Goal: Information Seeking & Learning: Learn about a topic

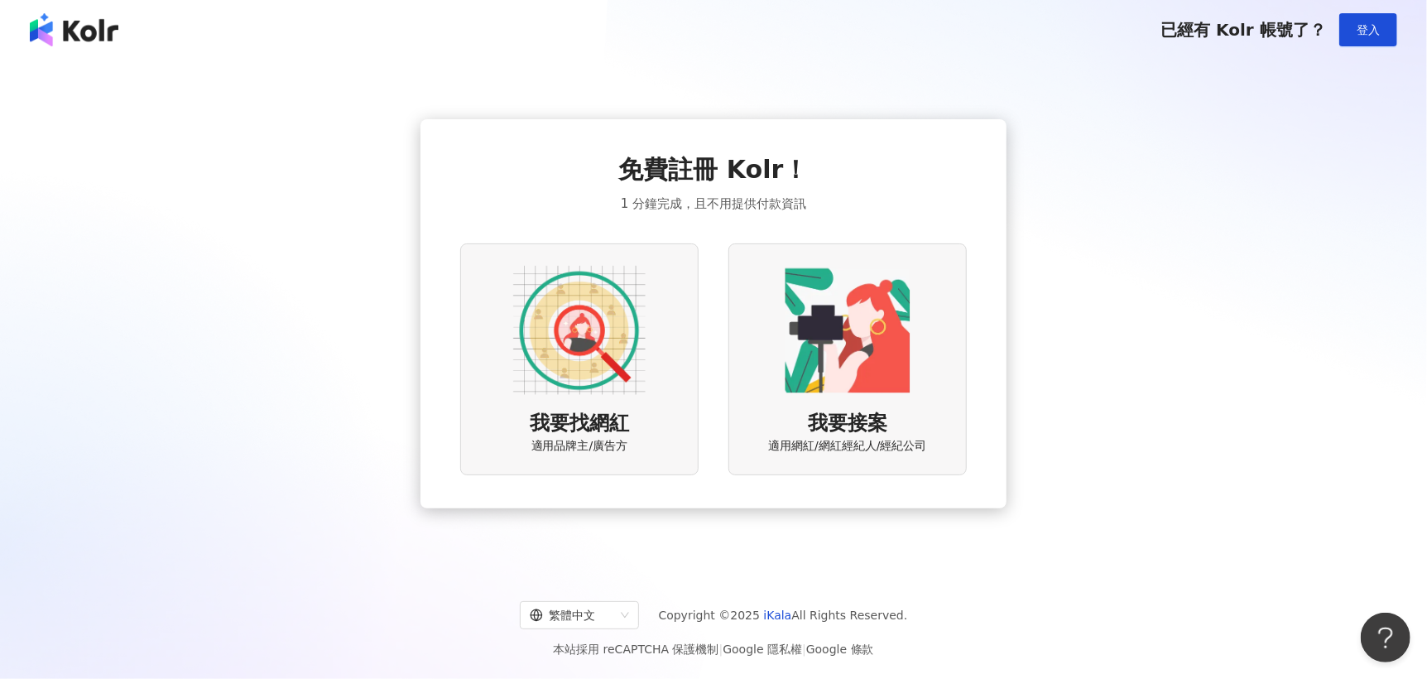
click at [608, 378] on img at bounding box center [579, 330] width 132 height 132
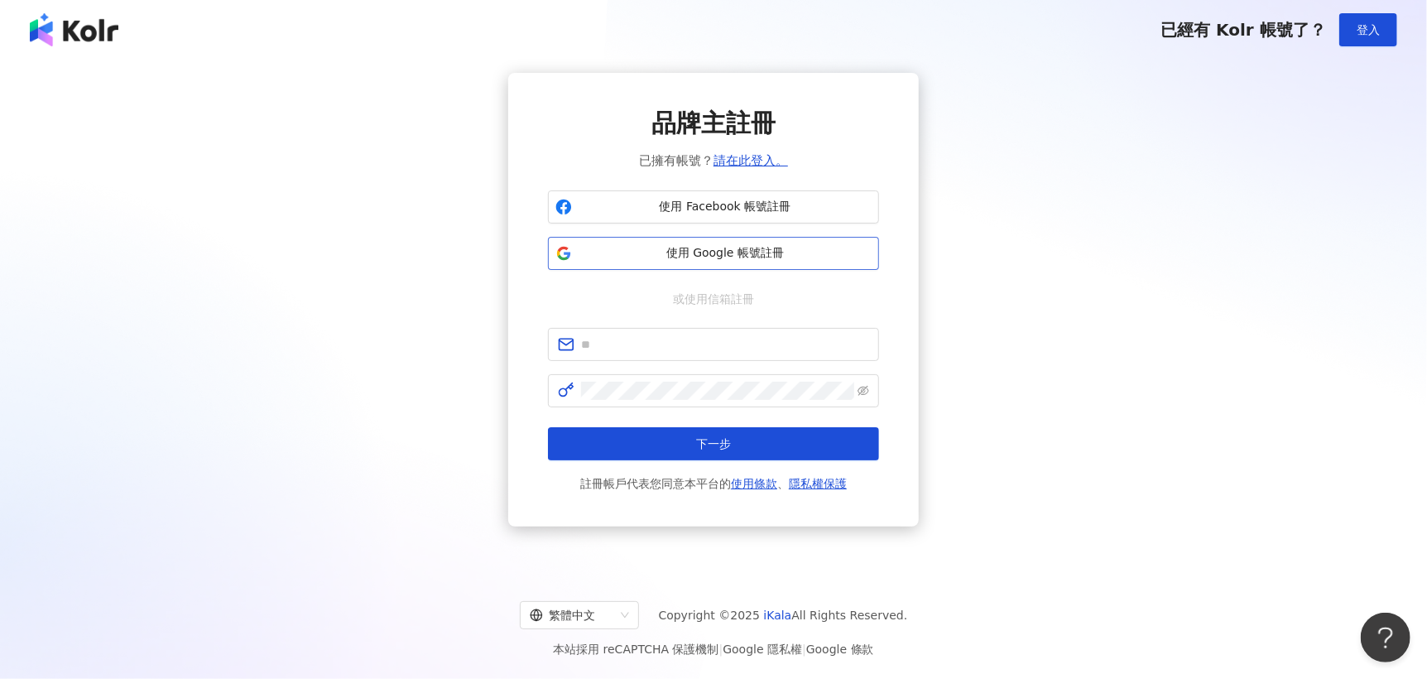
click at [699, 260] on span "使用 Google 帳號註冊" at bounding box center [725, 253] width 293 height 17
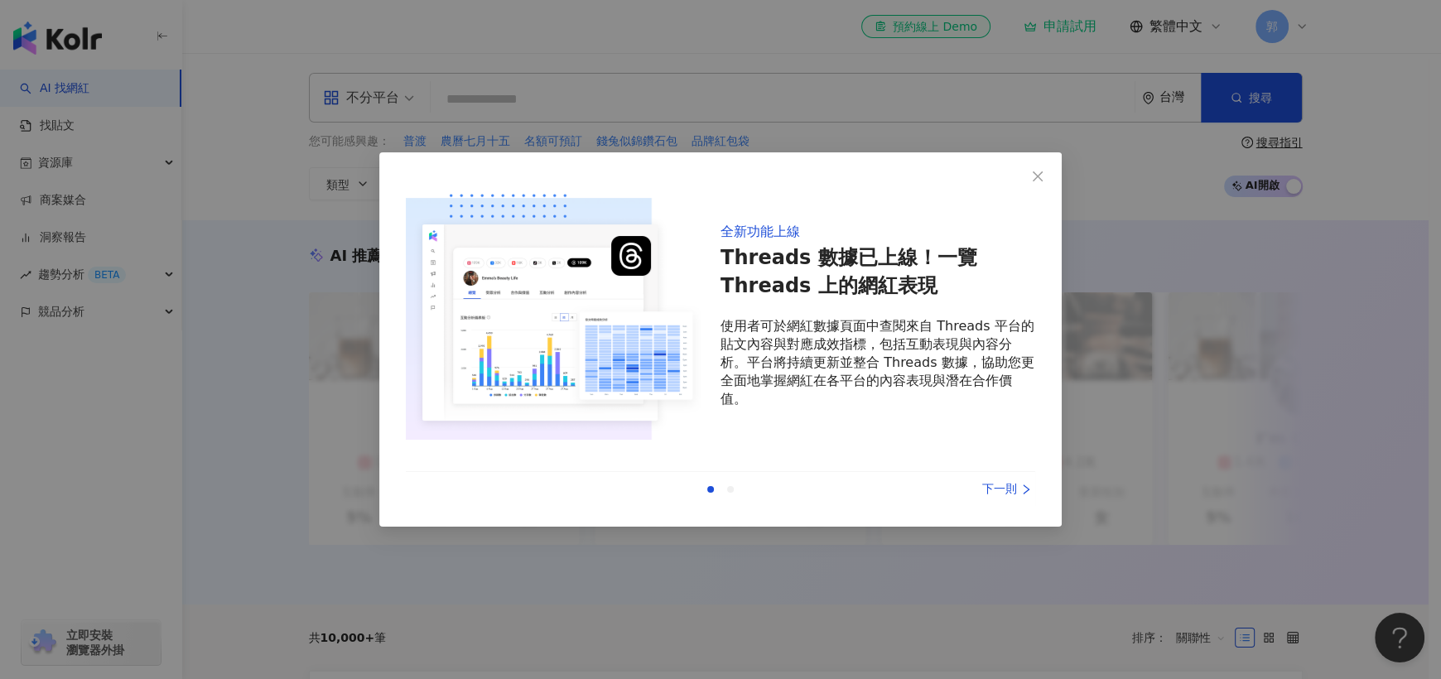
click at [1017, 488] on div "下一則" at bounding box center [973, 489] width 124 height 18
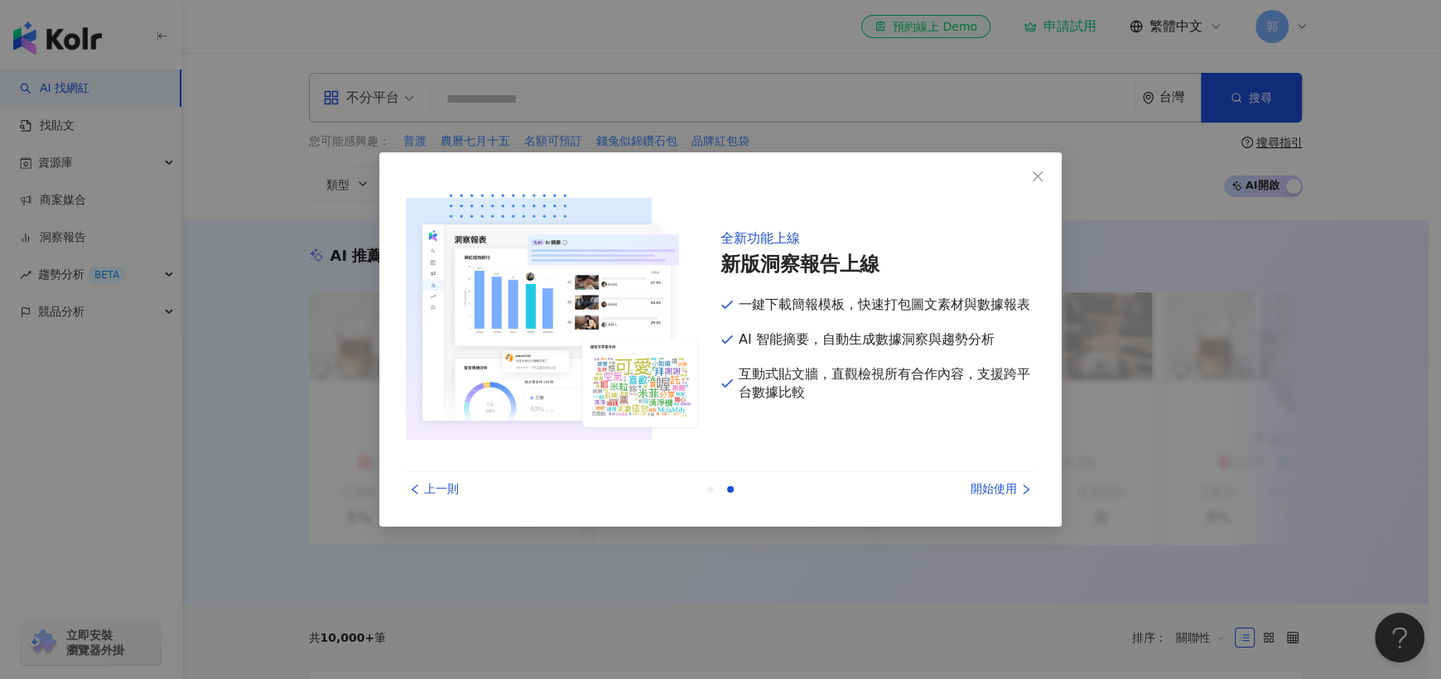
click at [1017, 488] on div "開始使用" at bounding box center [973, 489] width 124 height 18
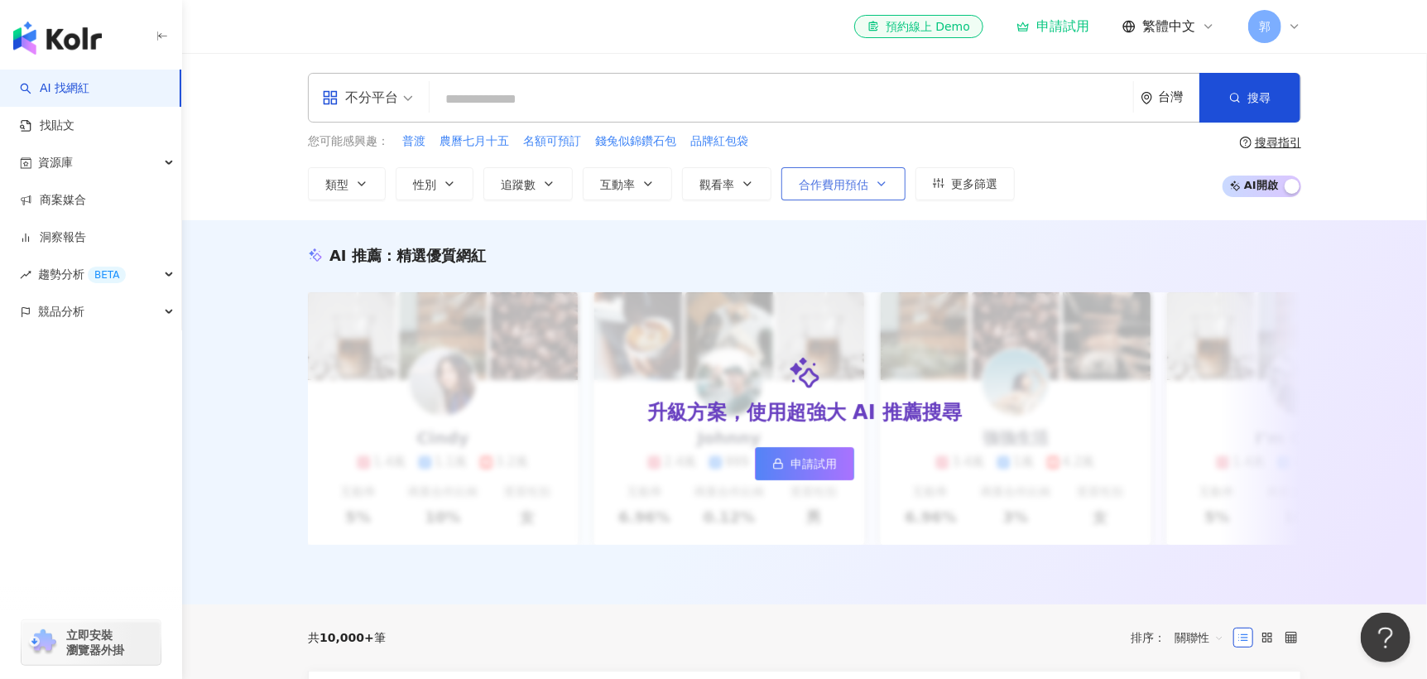
click at [884, 181] on icon "button" at bounding box center [881, 183] width 13 height 13
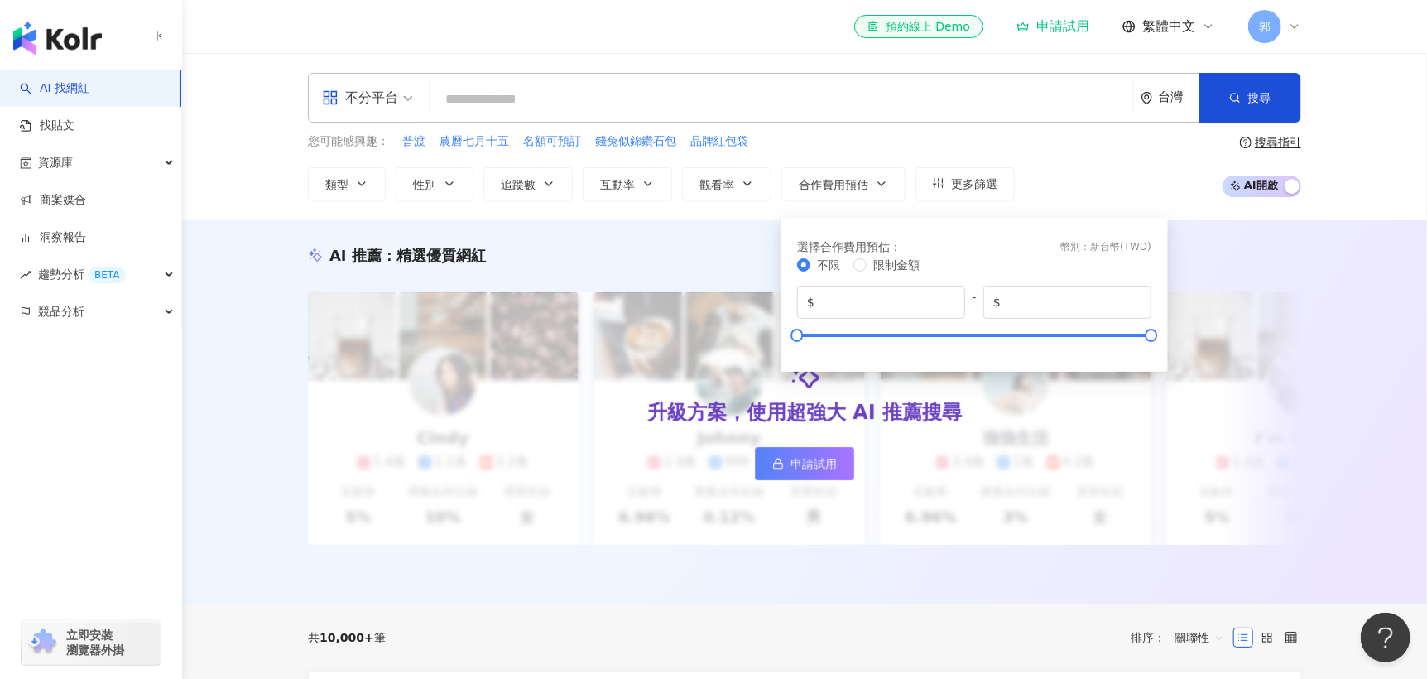
click at [873, 138] on div "您可能感興趣： 普渡 農曆七月十五 名額可預訂 錢兔似錦鑽石包 品牌紅包袋" at bounding box center [661, 141] width 707 height 18
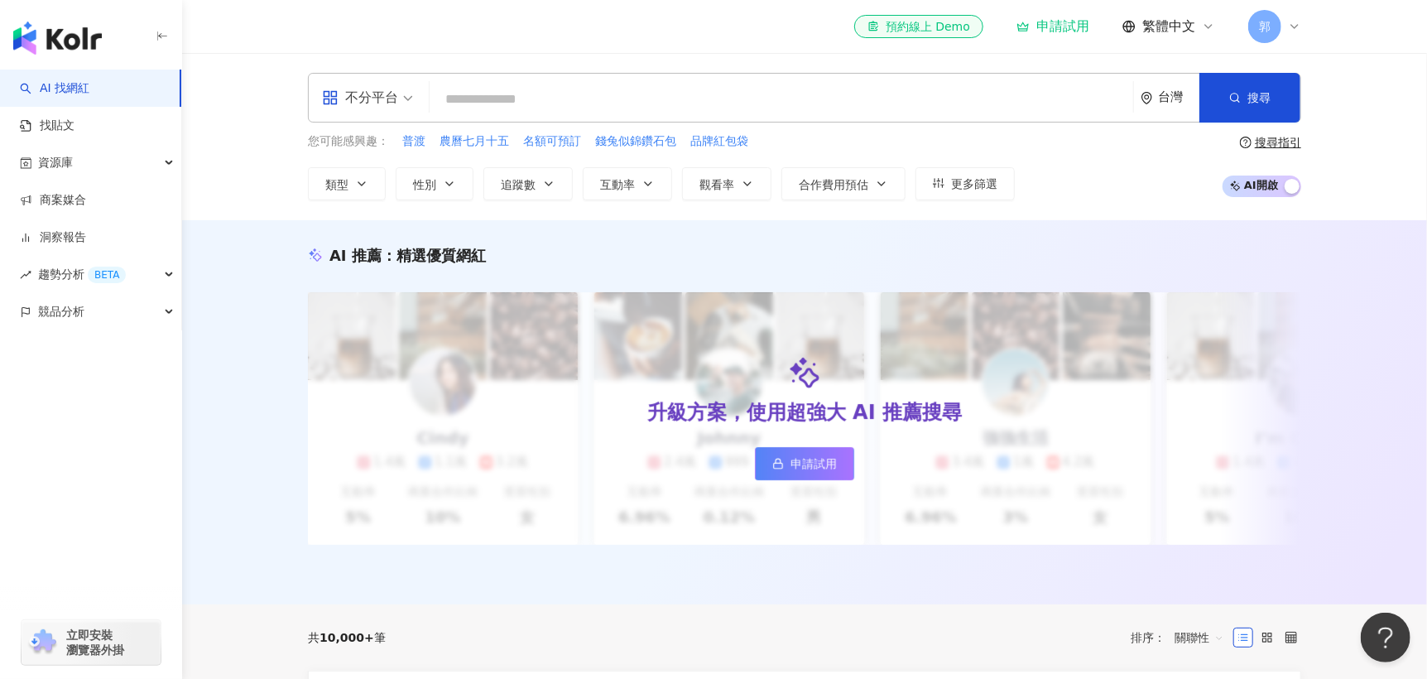
click at [475, 105] on input "search" at bounding box center [781, 99] width 690 height 31
click at [469, 107] on input "search" at bounding box center [781, 99] width 690 height 31
click at [521, 94] on input "search" at bounding box center [781, 99] width 690 height 31
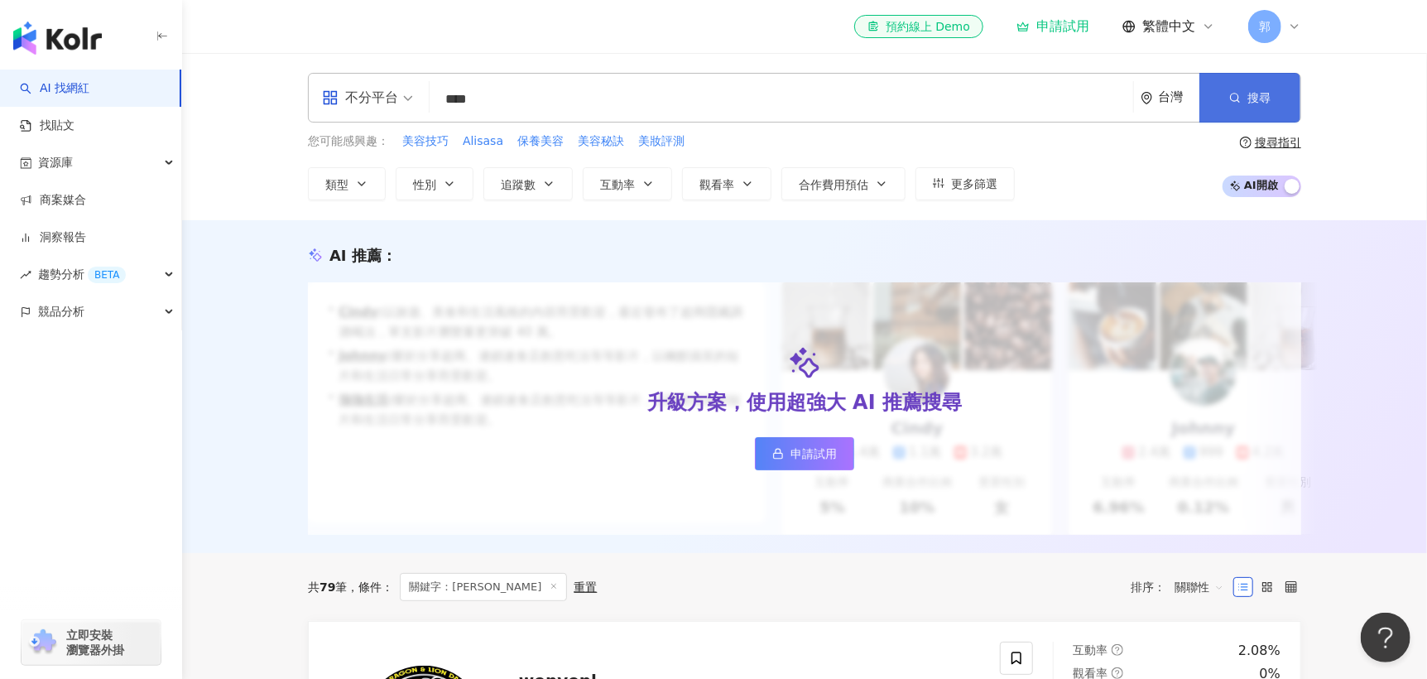
type input "****"
click at [1284, 102] on button "搜尋" at bounding box center [1250, 98] width 101 height 50
click at [1281, 101] on button "搜尋" at bounding box center [1250, 98] width 101 height 50
click at [1280, 100] on button "搜尋" at bounding box center [1250, 98] width 101 height 50
click at [1279, 100] on button "搜尋" at bounding box center [1250, 98] width 101 height 50
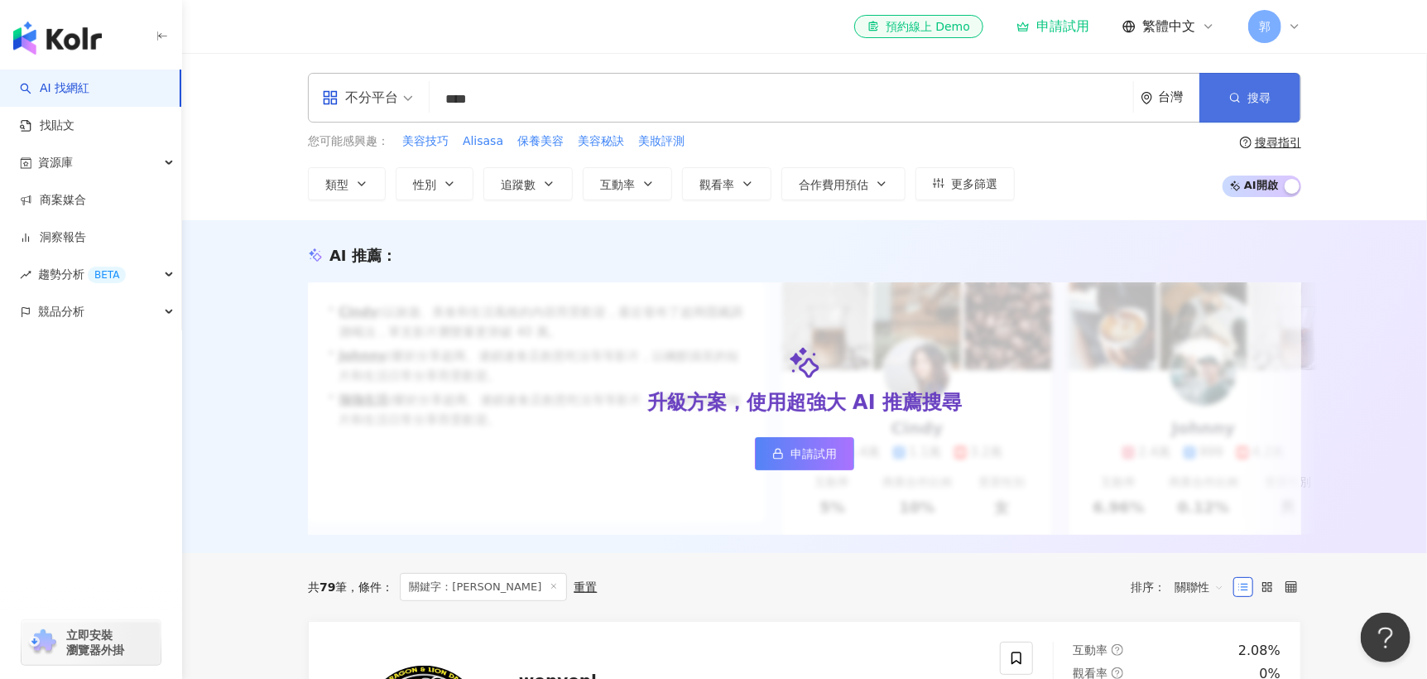
click at [1278, 100] on button "搜尋" at bounding box center [1250, 98] width 101 height 50
click at [841, 466] on link "申請試用" at bounding box center [804, 453] width 99 height 33
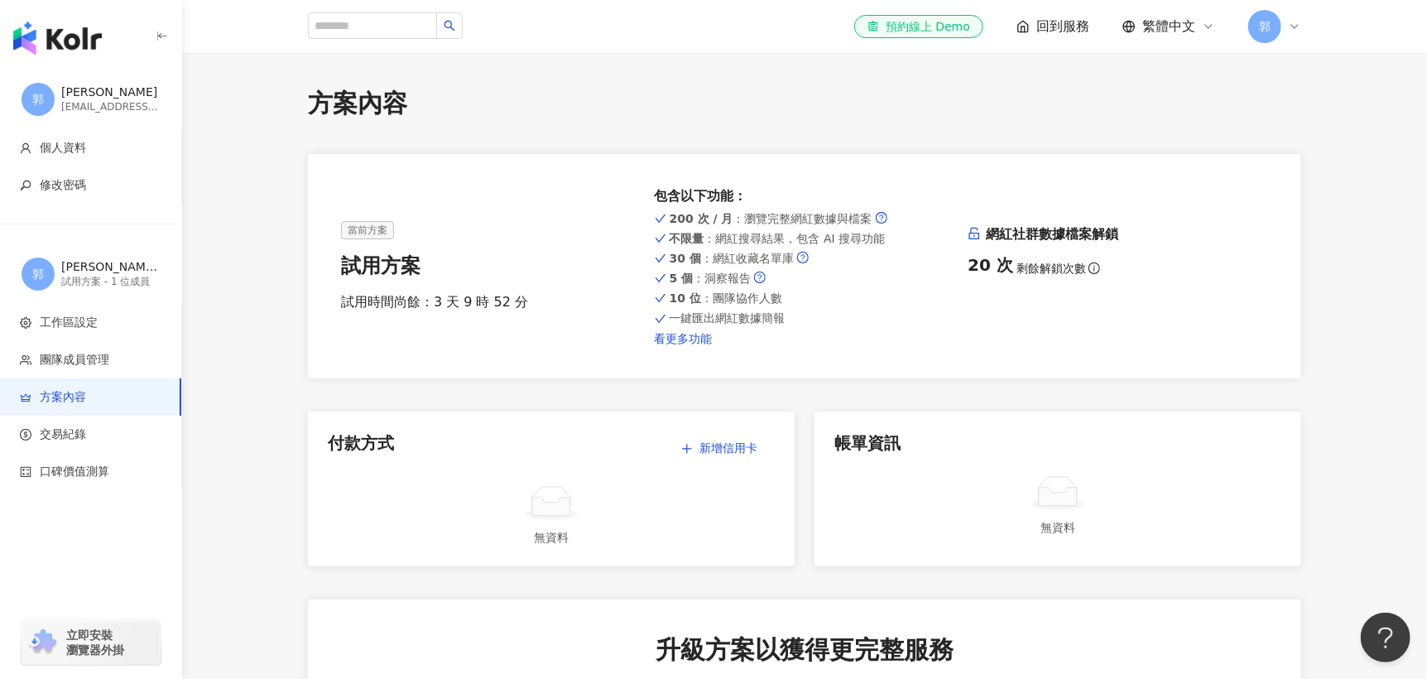
click at [695, 339] on link "看更多功能" at bounding box center [805, 338] width 301 height 13
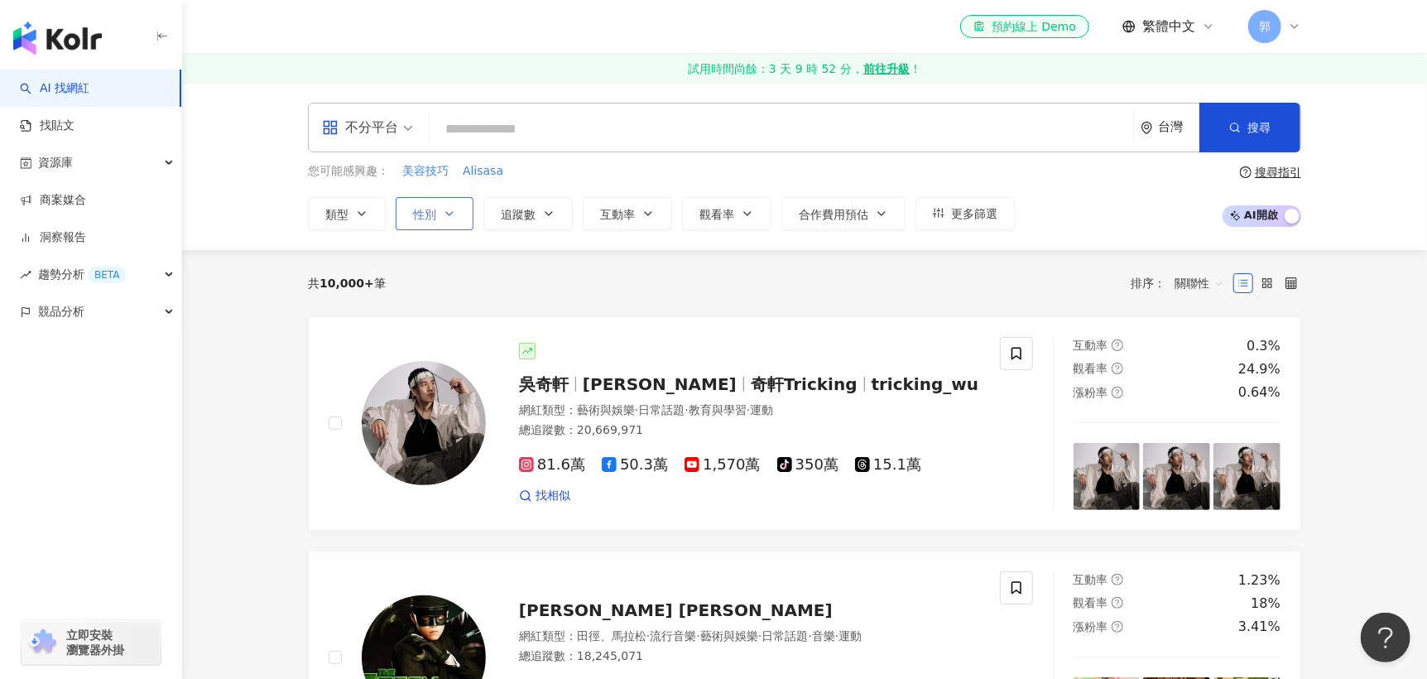
click at [453, 202] on button "性別" at bounding box center [435, 213] width 78 height 33
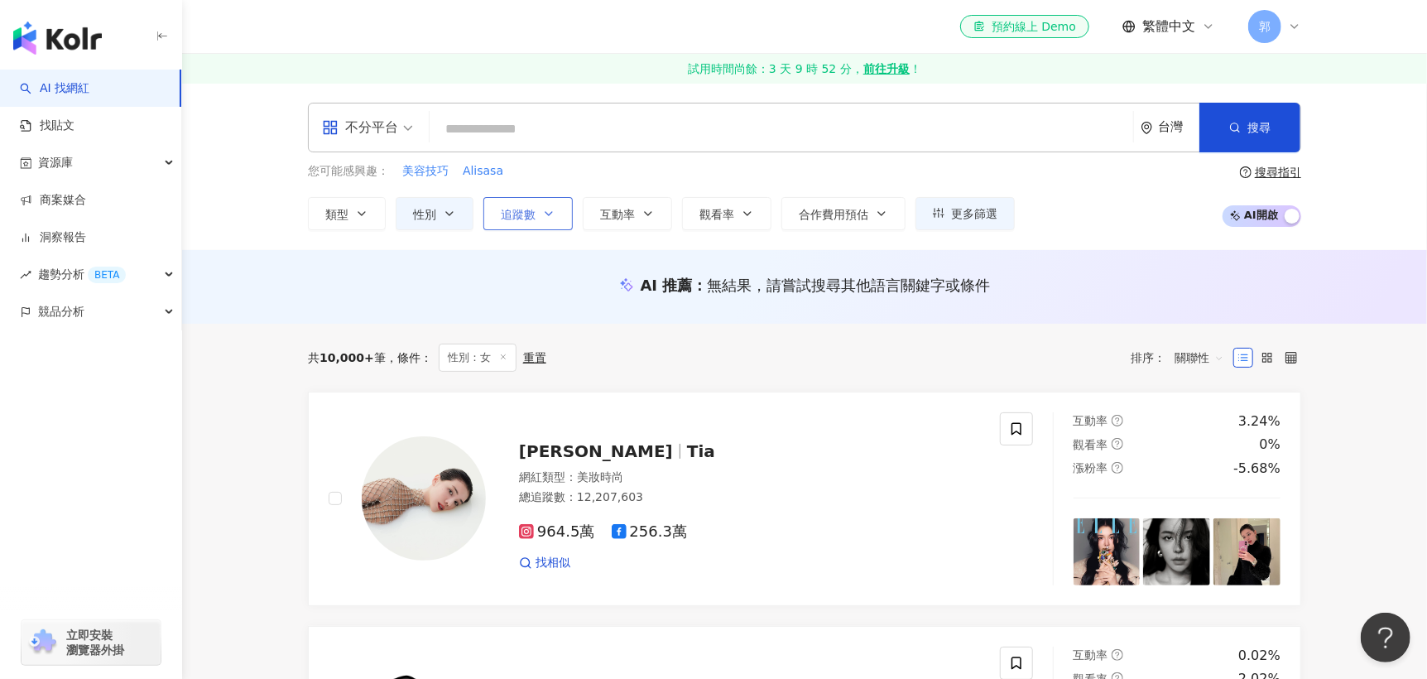
click at [565, 210] on button "追蹤數" at bounding box center [527, 213] width 89 height 33
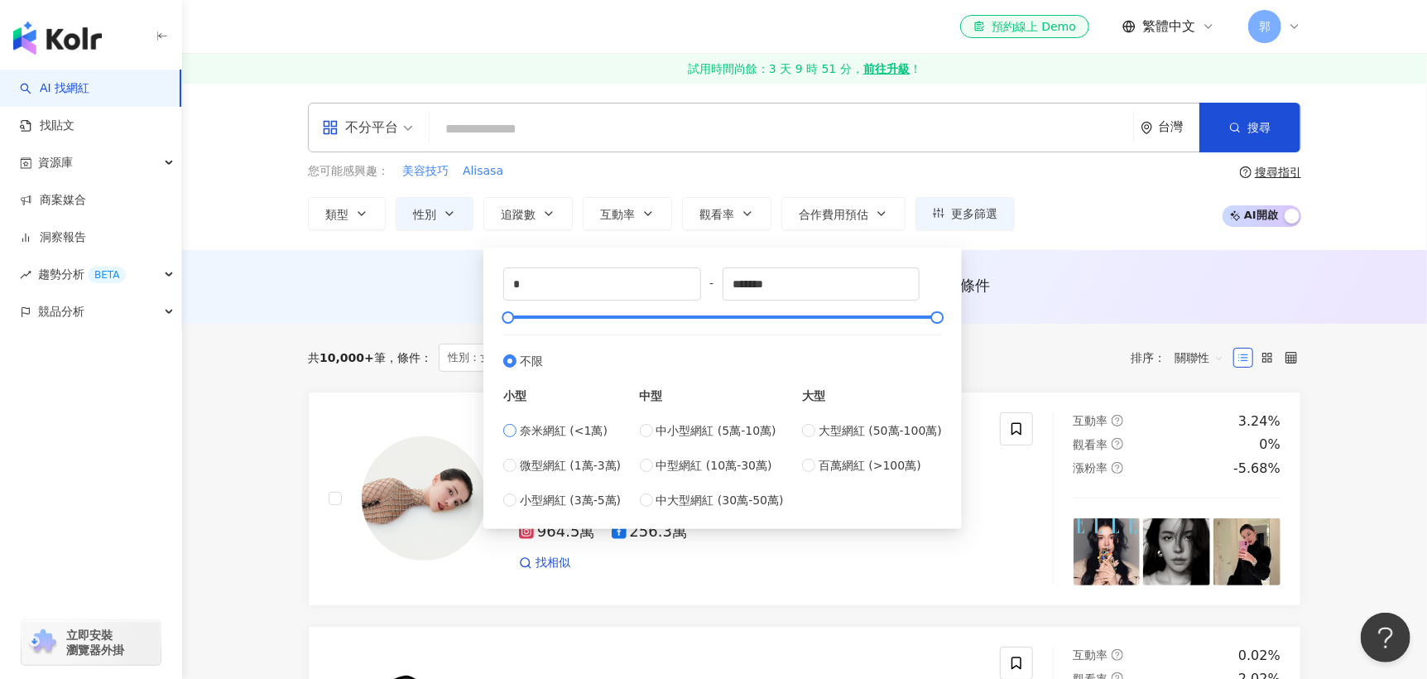
type input "****"
type input "*****"
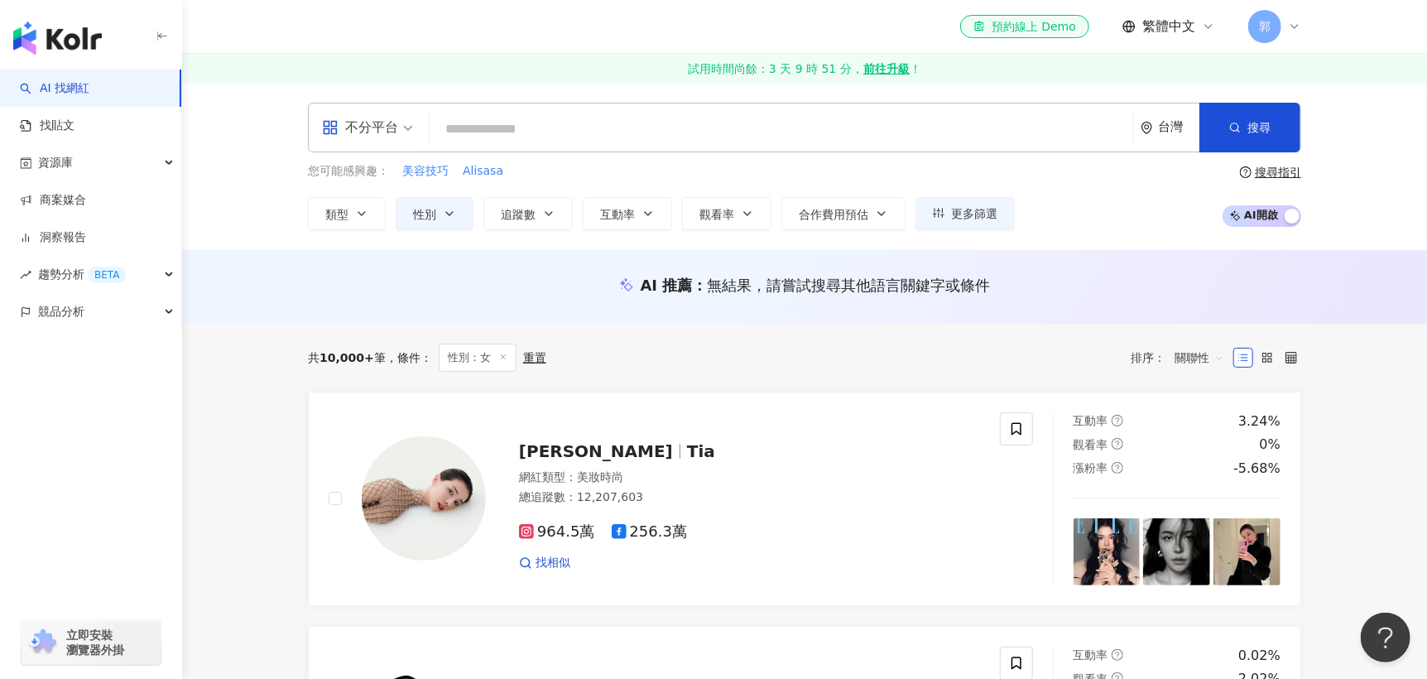
click at [1162, 339] on div "共 10,000+ 筆 條件 ： 性別：女 重置 排序： 關聯性" at bounding box center [804, 358] width 993 height 68
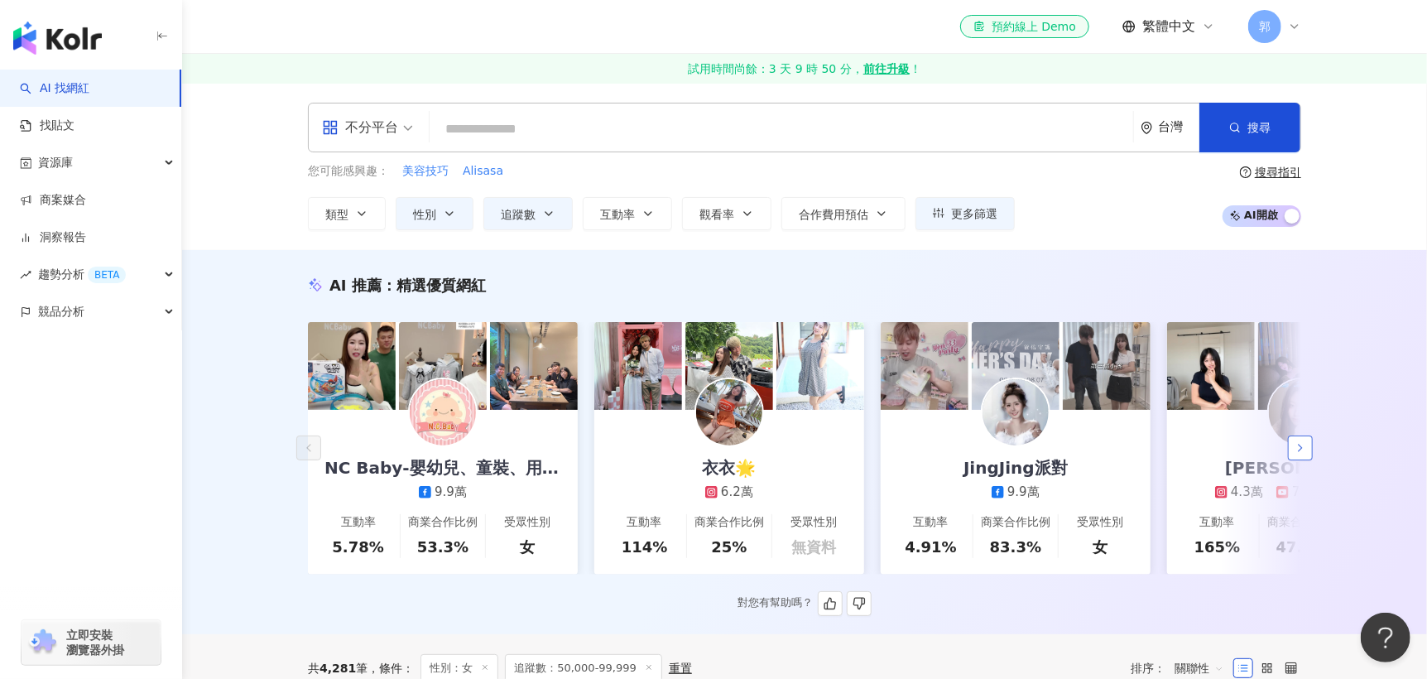
click at [1298, 455] on icon "button" at bounding box center [1300, 447] width 13 height 13
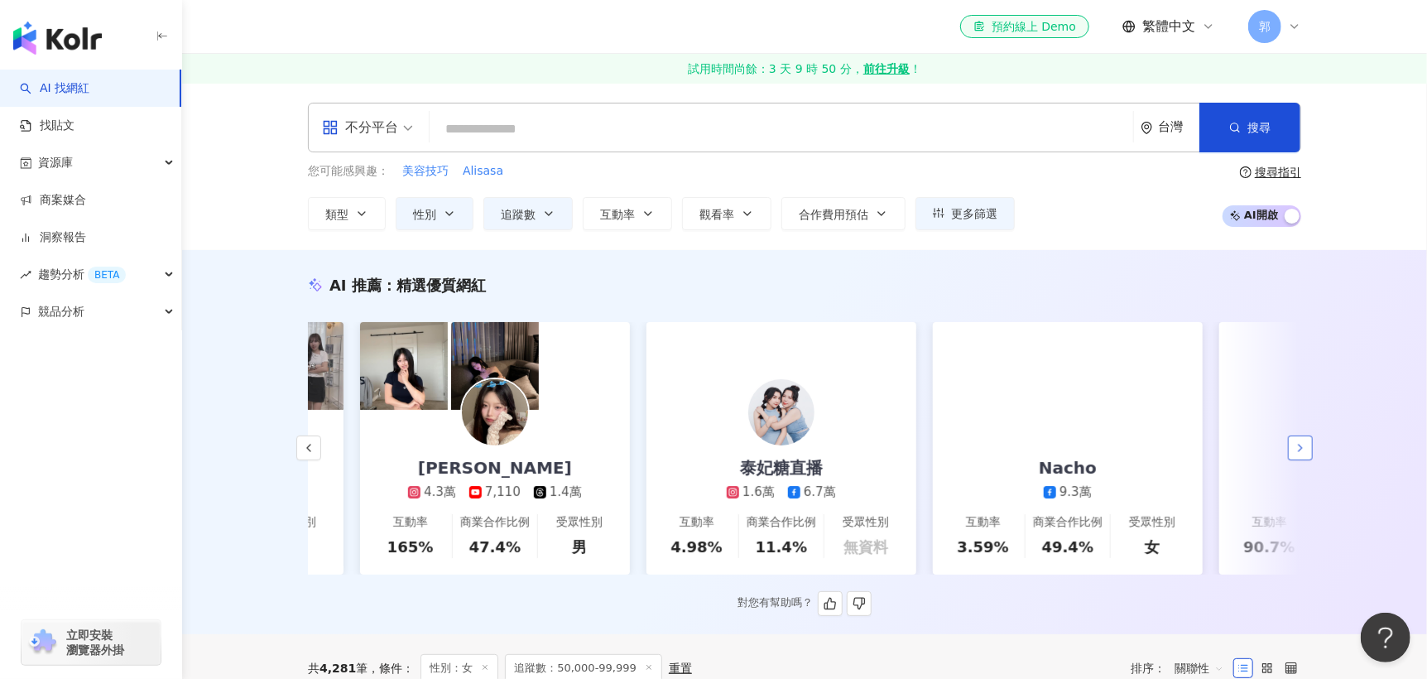
scroll to position [0, 859]
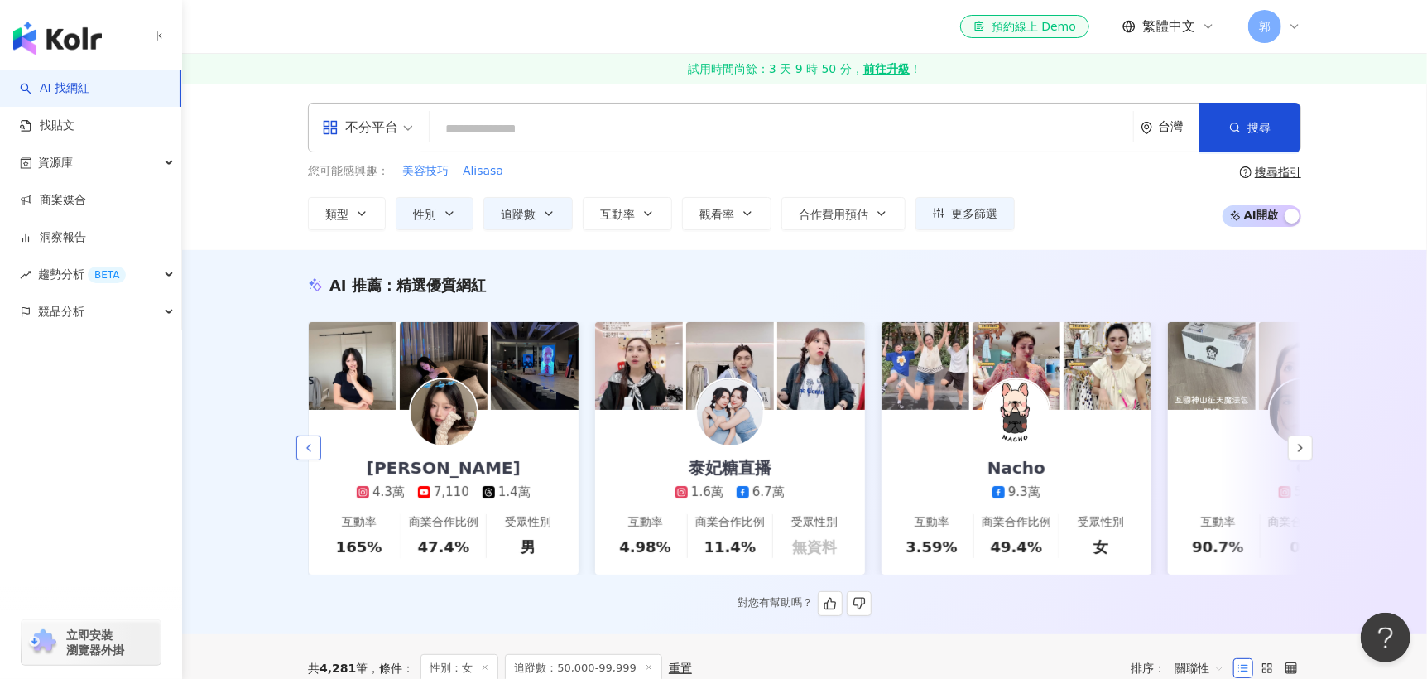
click at [299, 449] on button "button" at bounding box center [308, 447] width 25 height 25
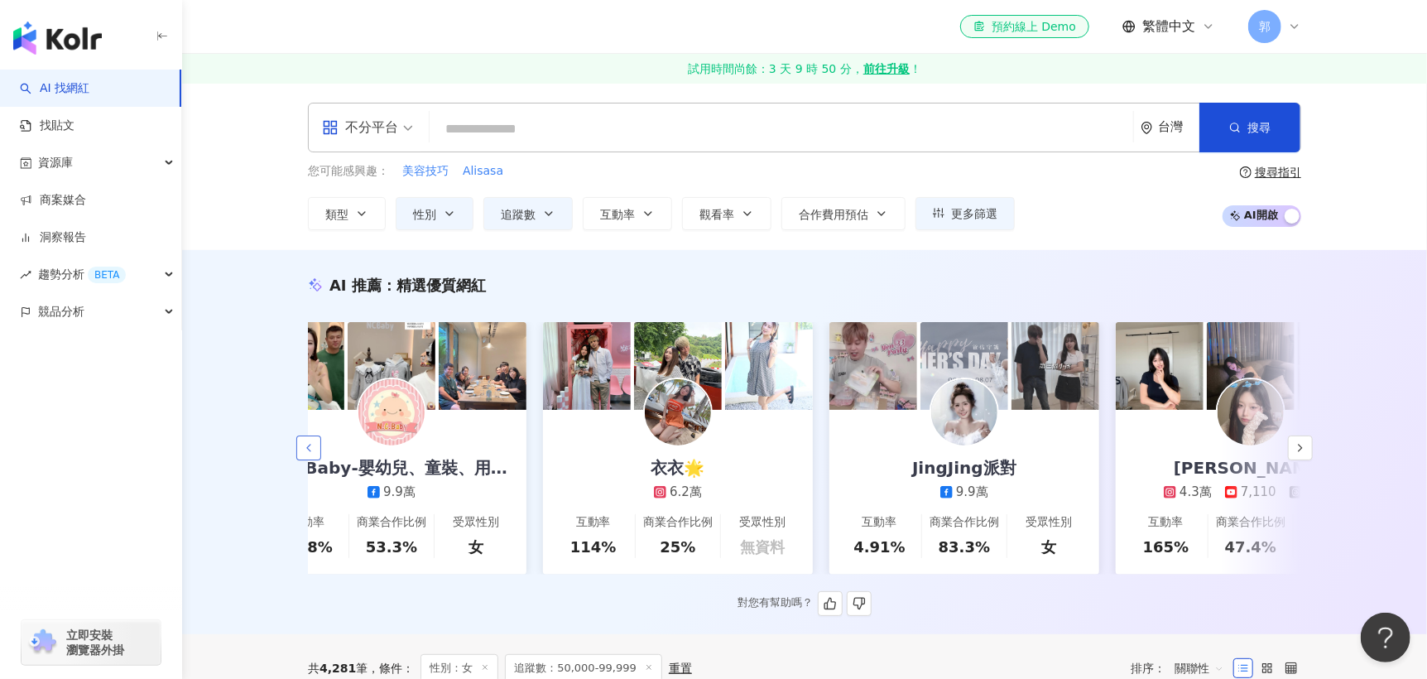
scroll to position [0, 0]
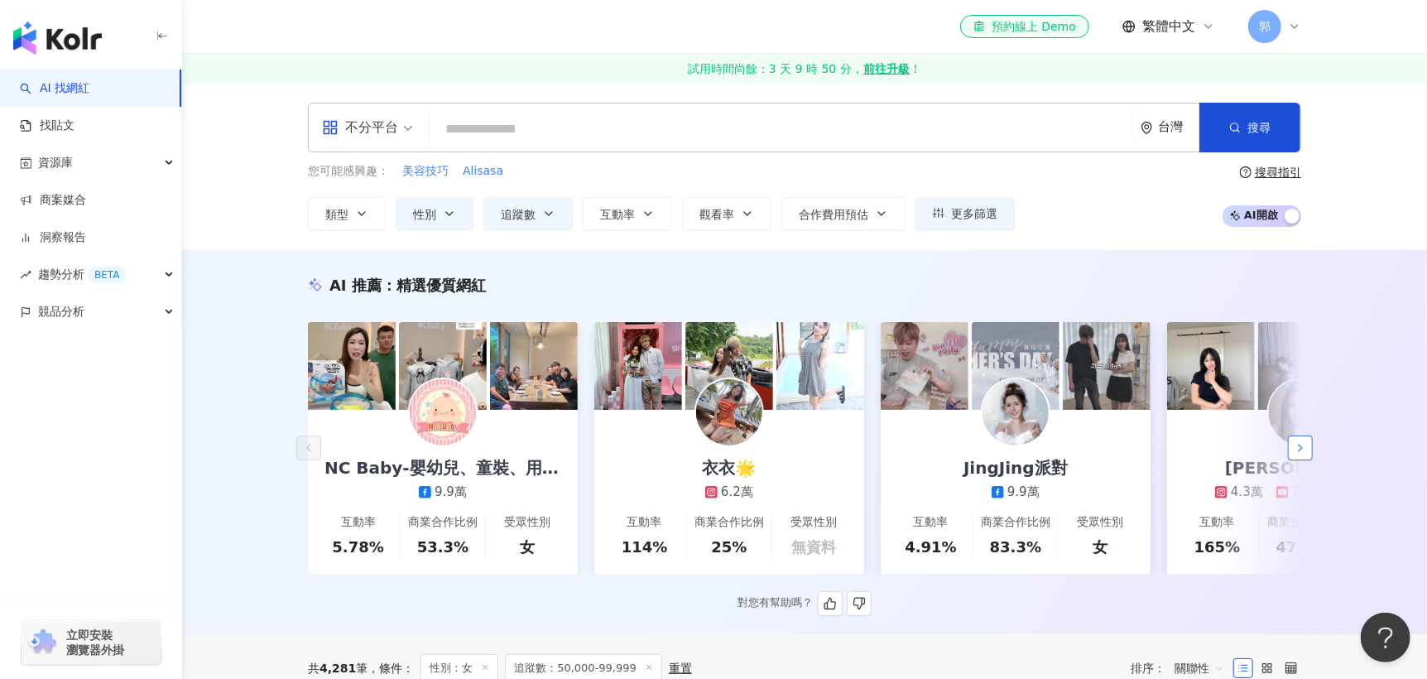
click at [1301, 446] on button "button" at bounding box center [1300, 447] width 25 height 25
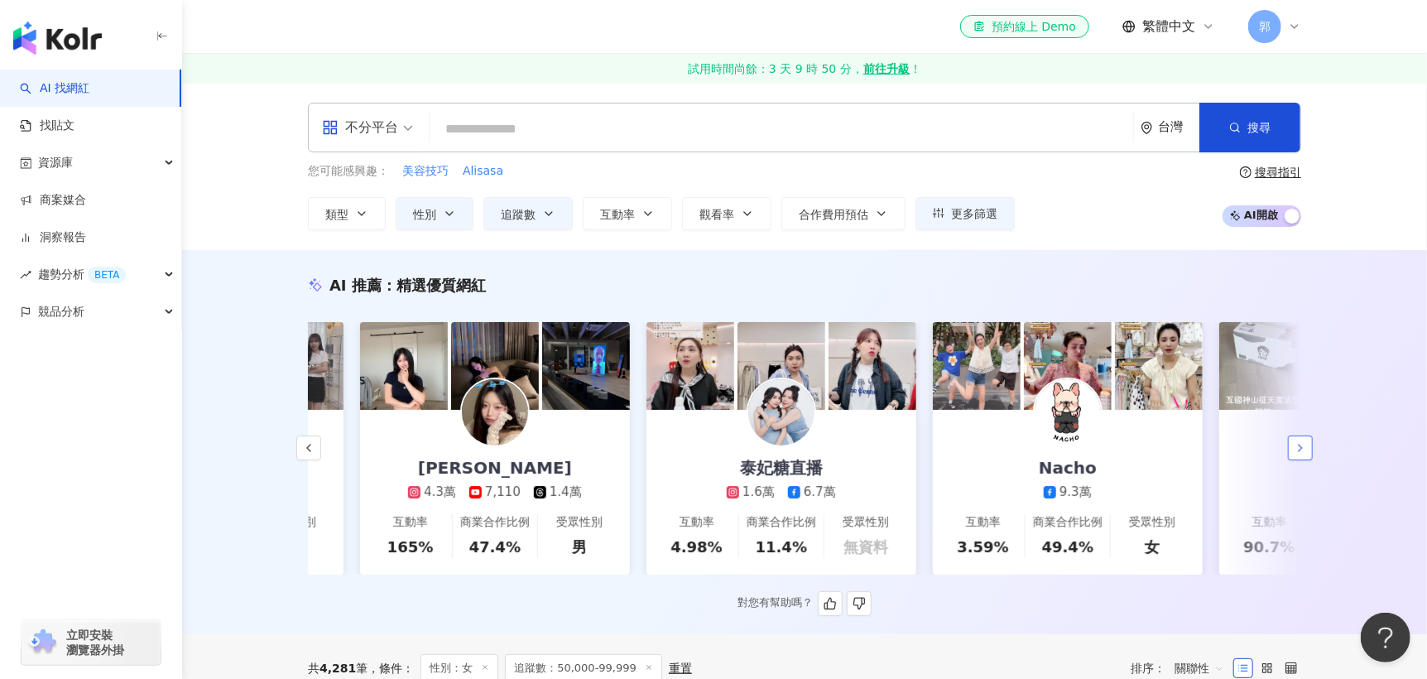
scroll to position [0, 859]
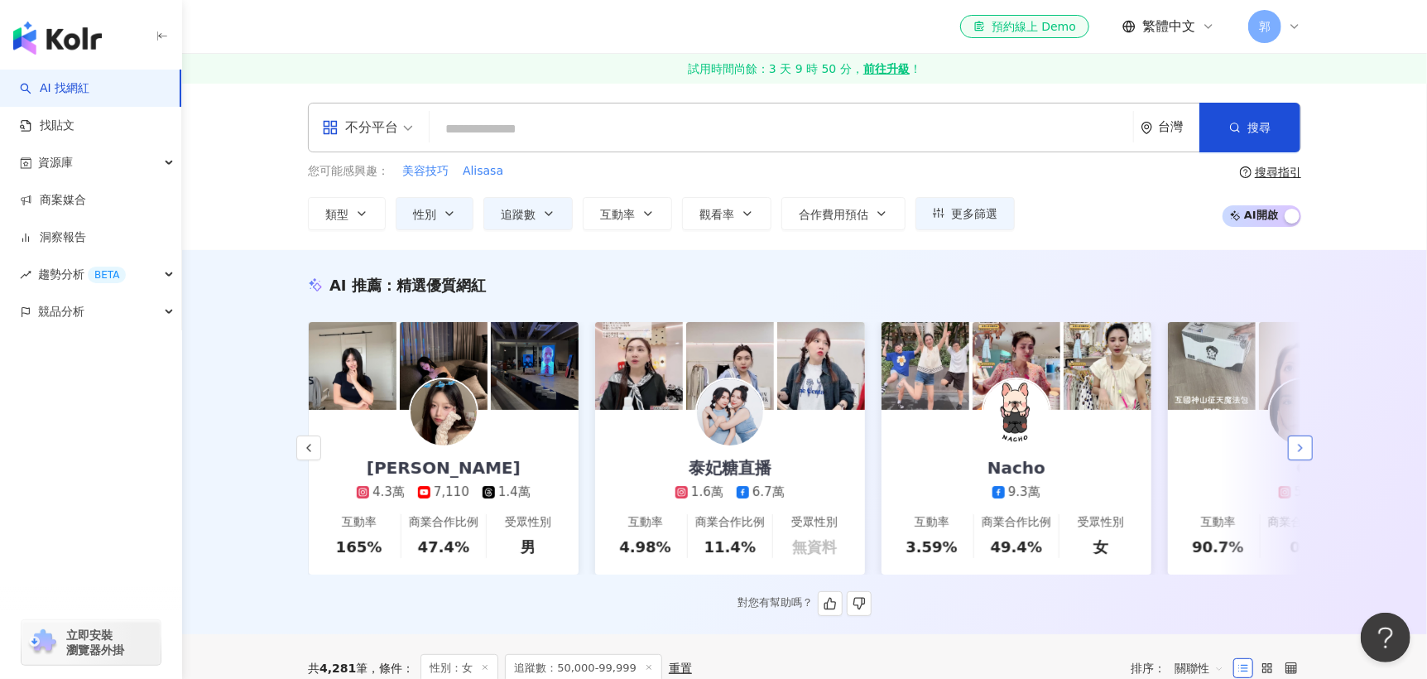
click at [1293, 450] on button "button" at bounding box center [1300, 447] width 25 height 25
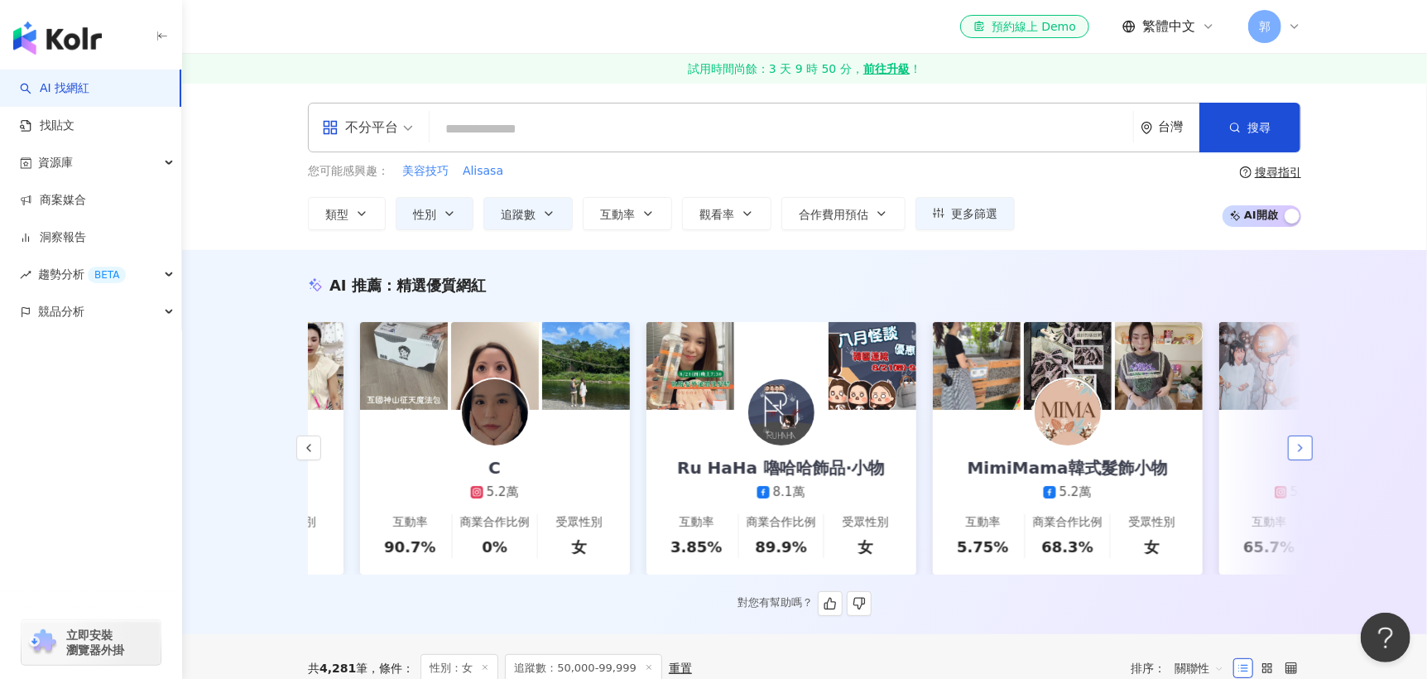
scroll to position [0, 1718]
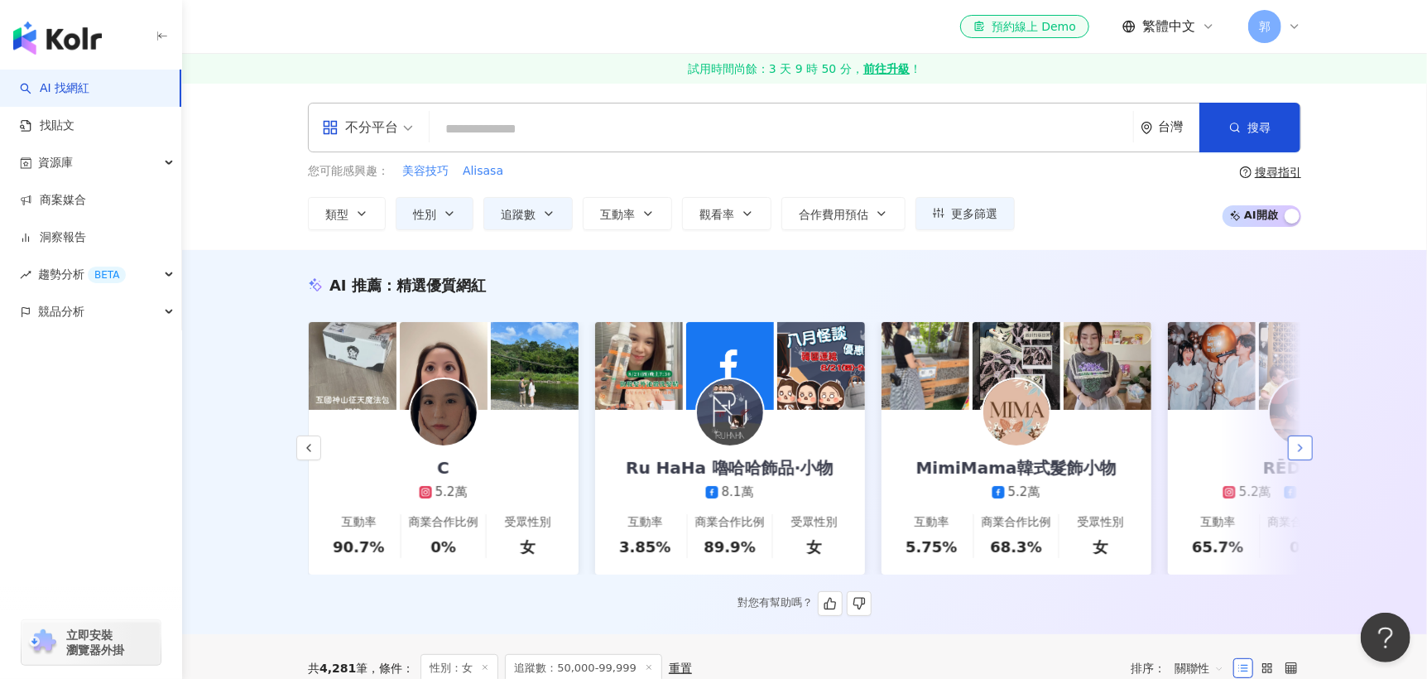
click at [1292, 450] on button "button" at bounding box center [1300, 447] width 25 height 25
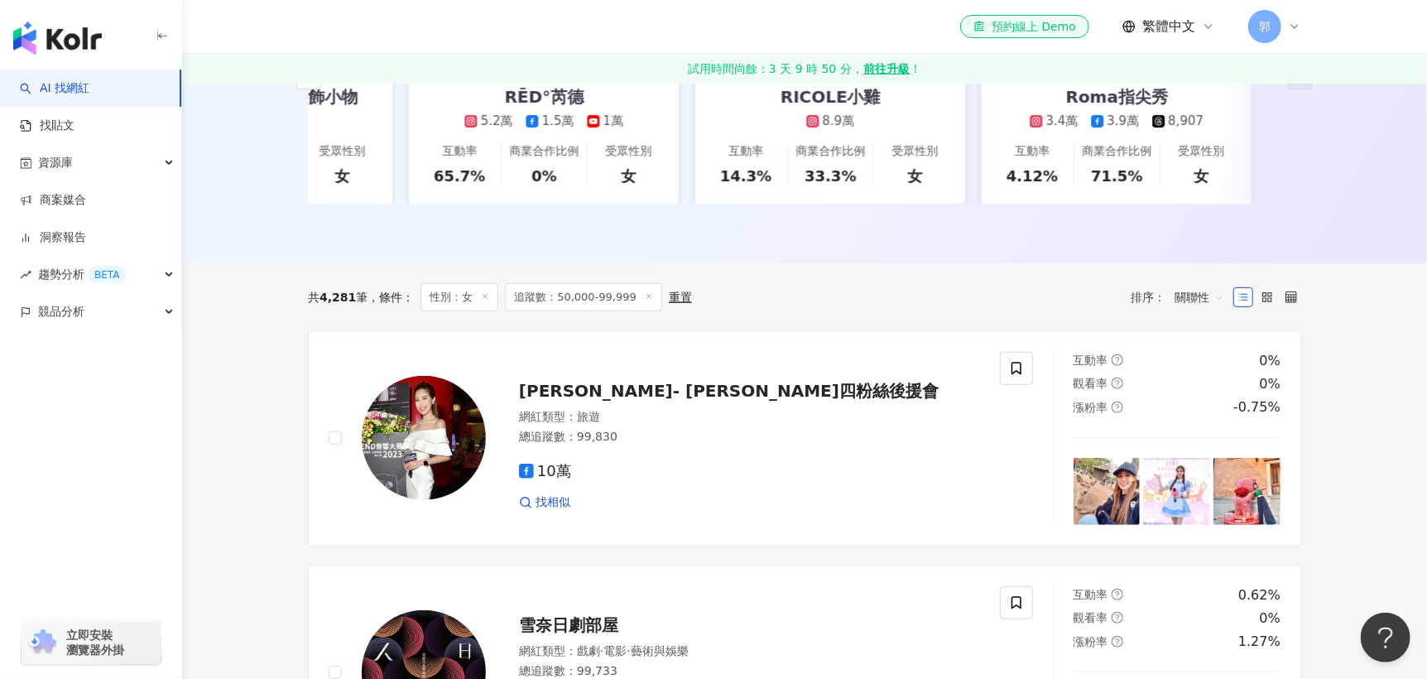
scroll to position [413, 0]
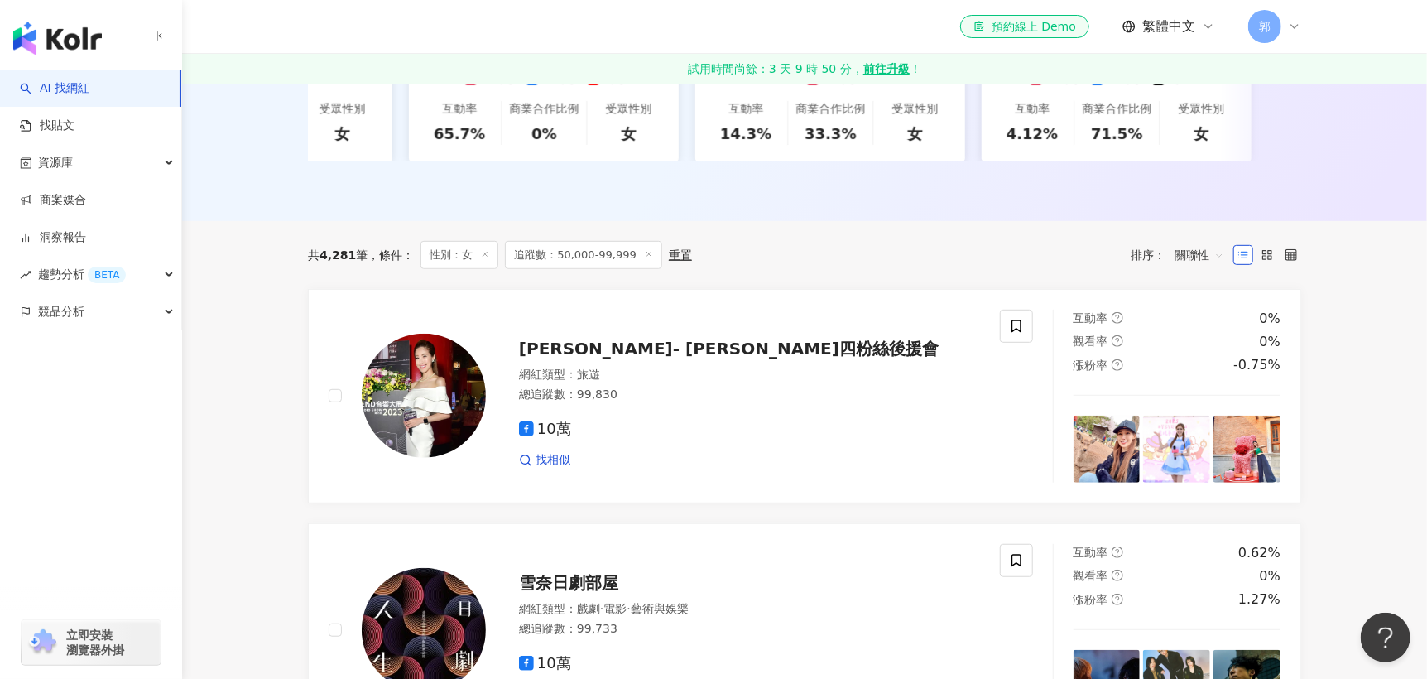
click at [1215, 268] on span "關聯性" at bounding box center [1200, 255] width 50 height 26
click at [1200, 329] on div "追蹤數" at bounding box center [1199, 329] width 41 height 18
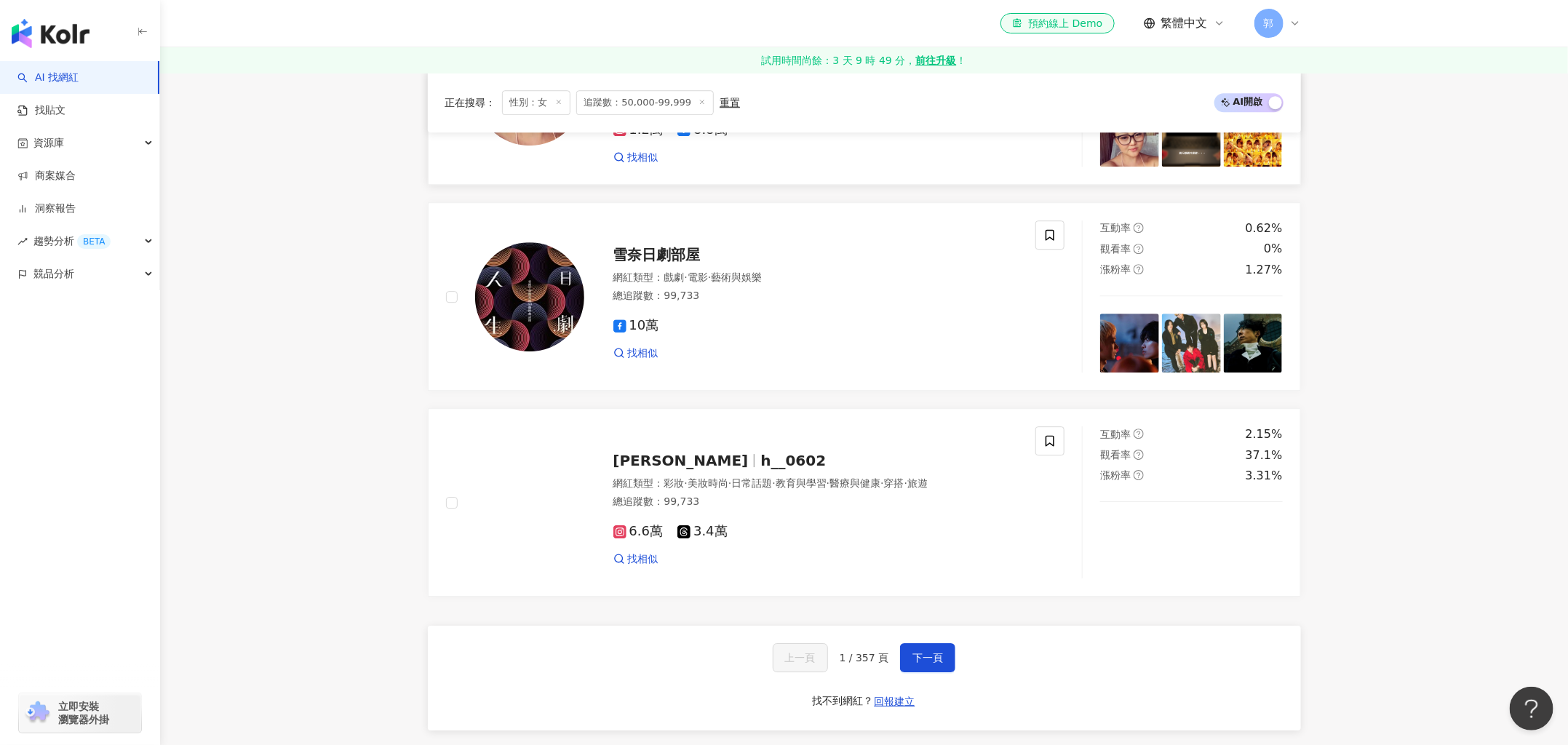
scroll to position [2564, 0]
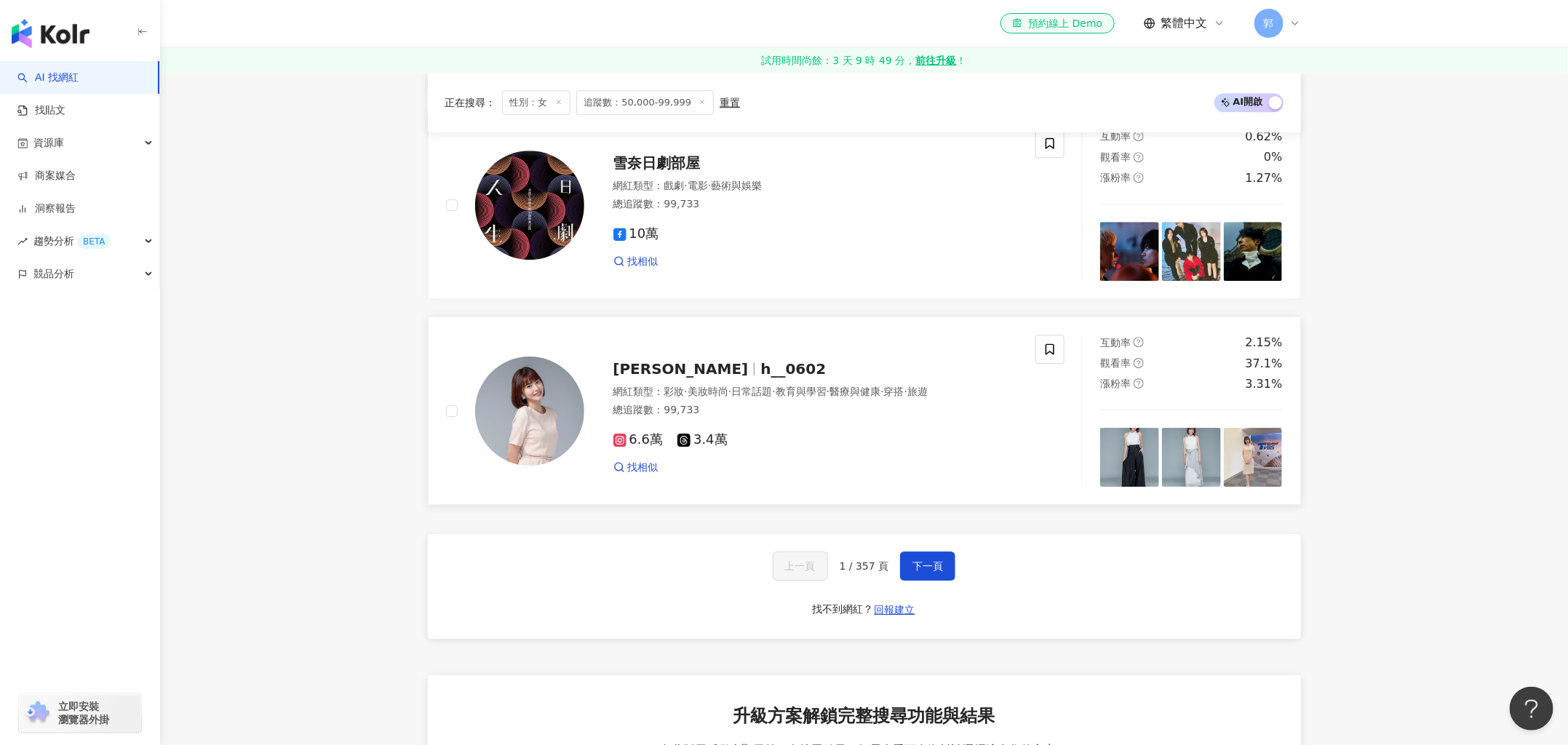
click at [676, 397] on span "彩妝" at bounding box center [674, 391] width 20 height 11
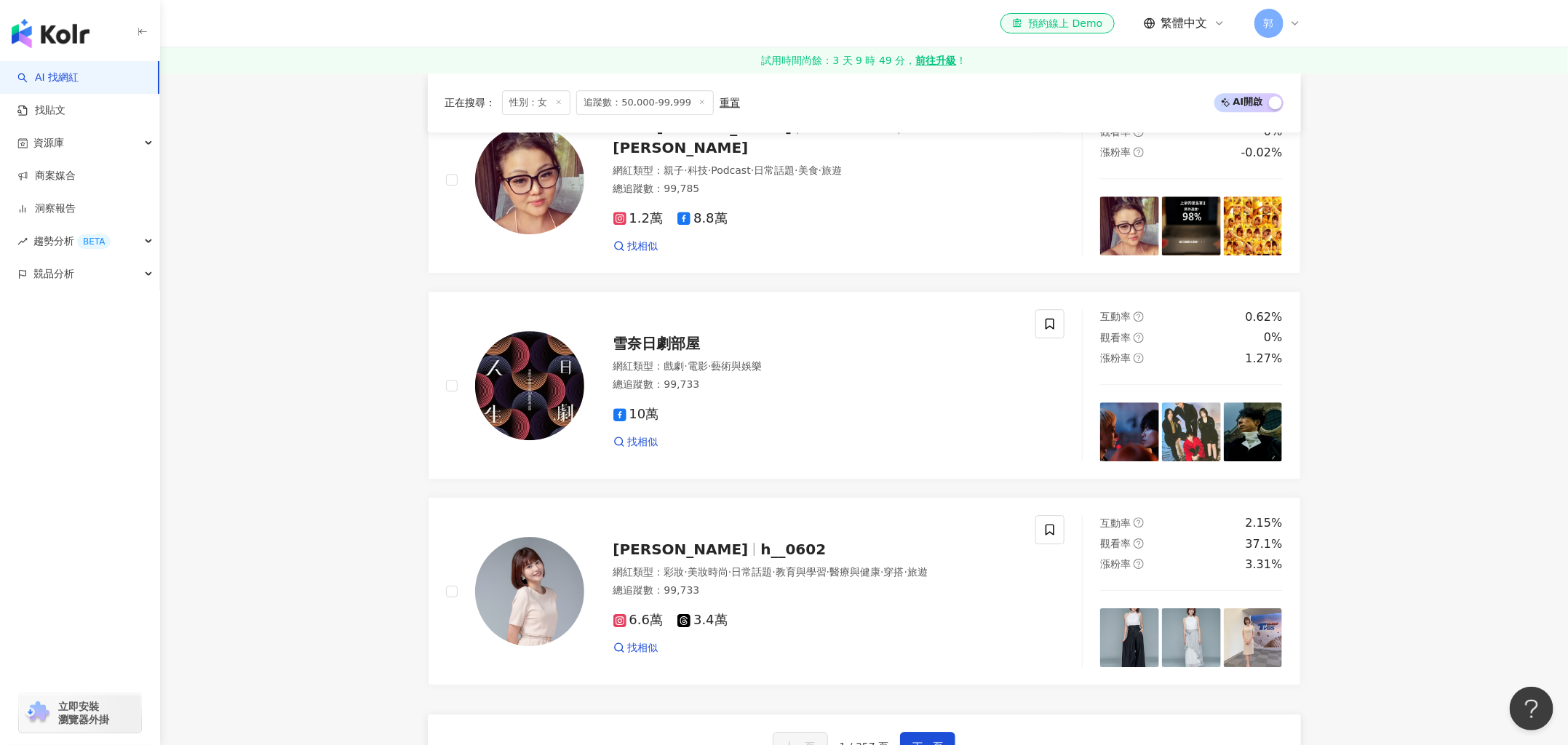
scroll to position [0, 0]
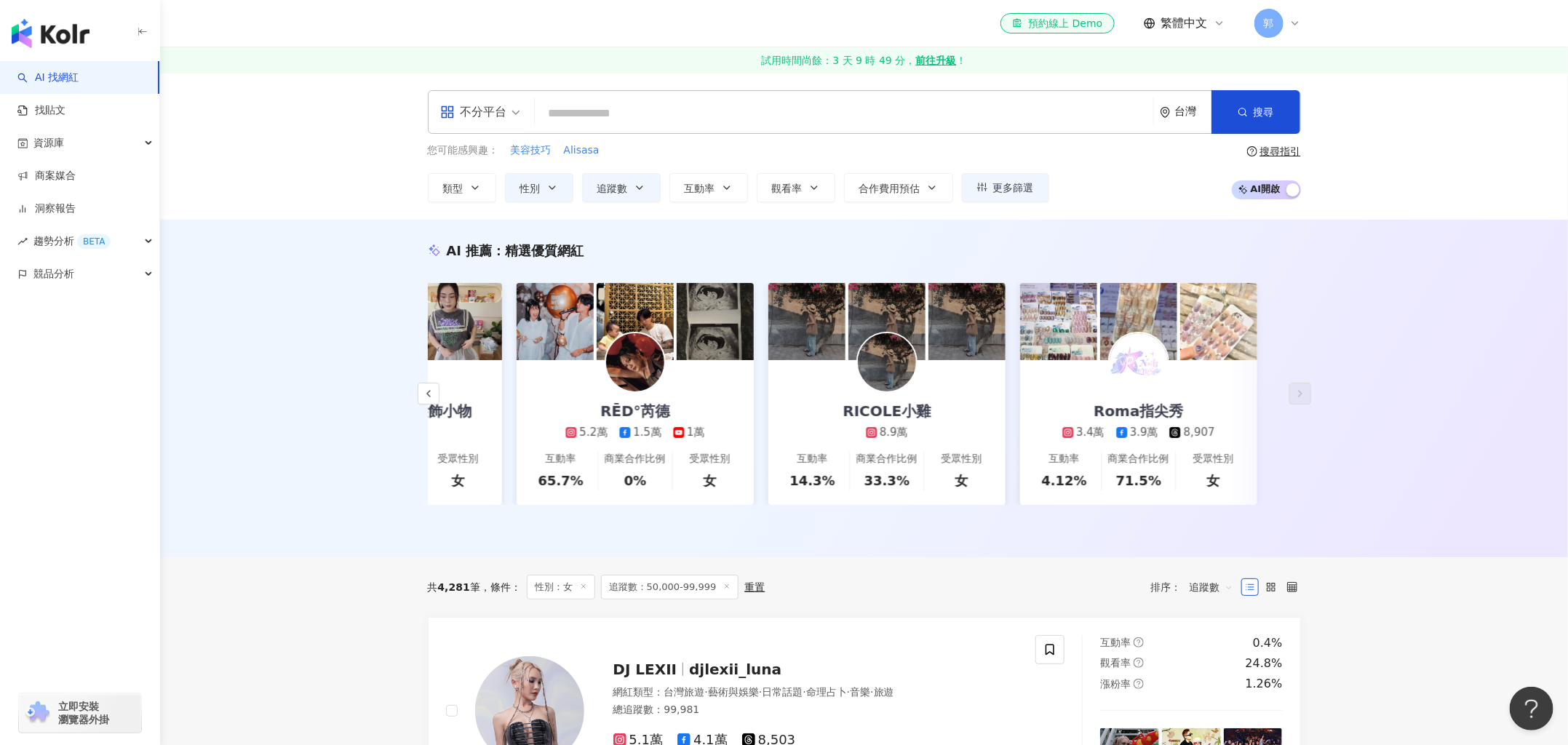
click at [522, 115] on div "不分平台" at bounding box center [480, 112] width 96 height 42
click at [571, 107] on input "search" at bounding box center [844, 112] width 606 height 27
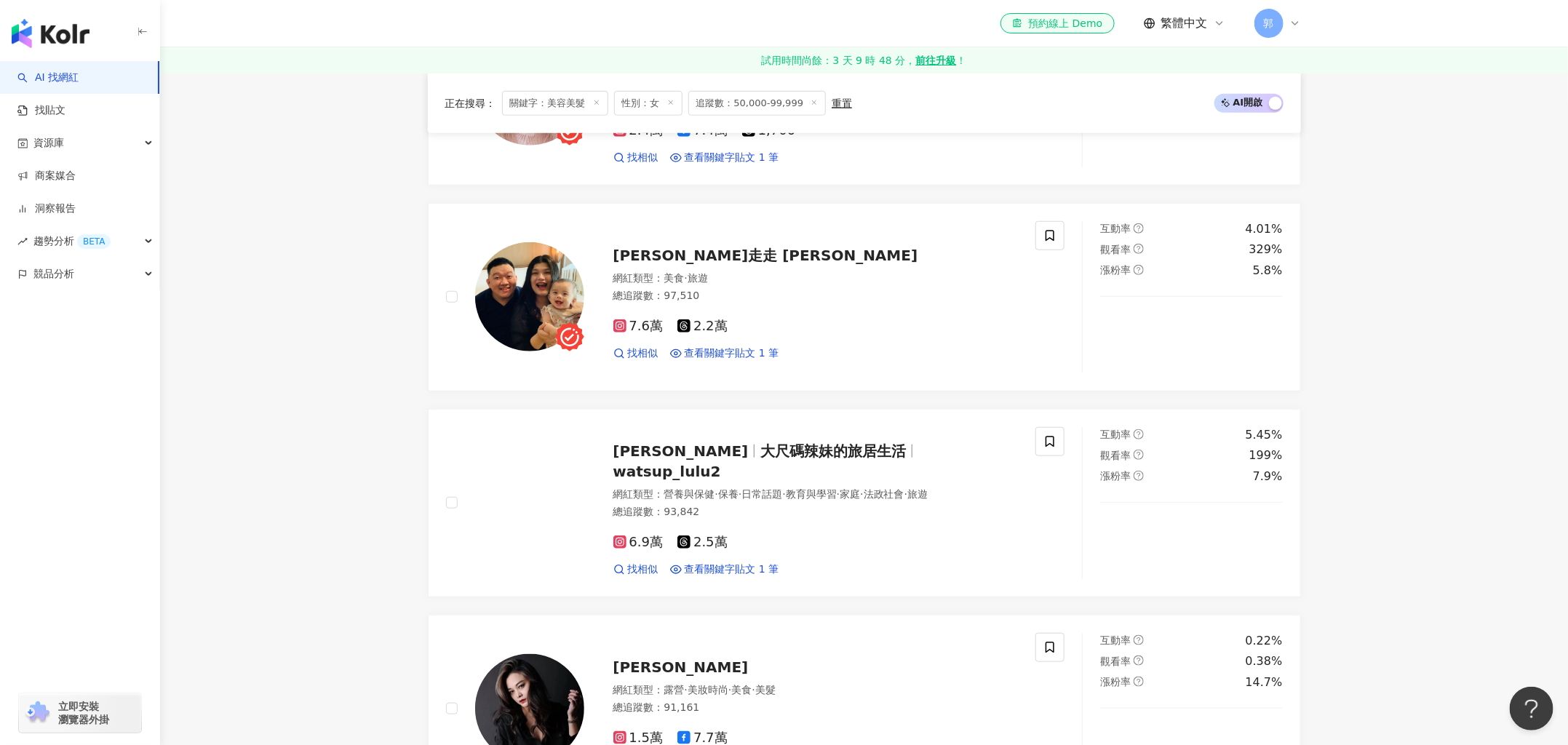
scroll to position [546, 0]
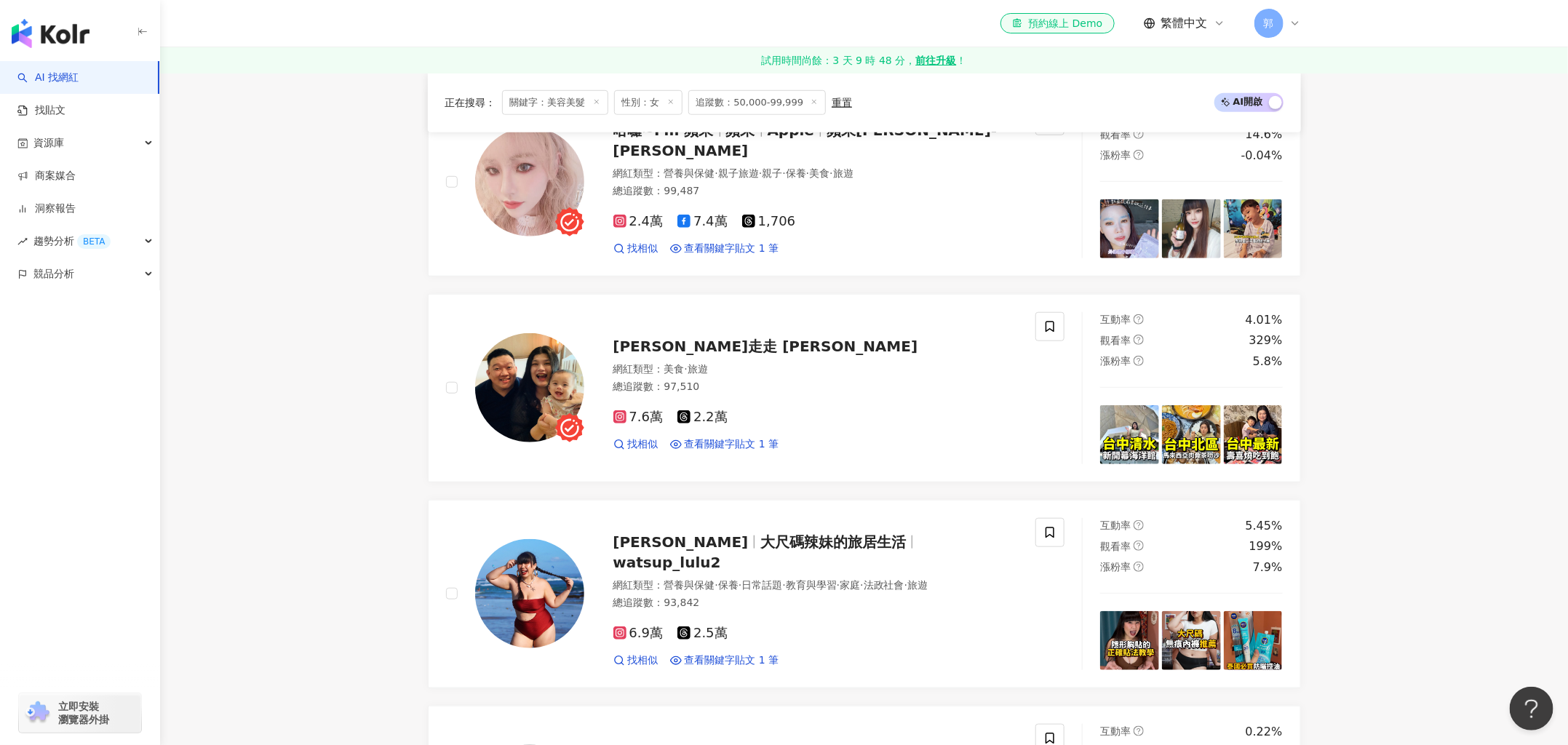
type input "****"
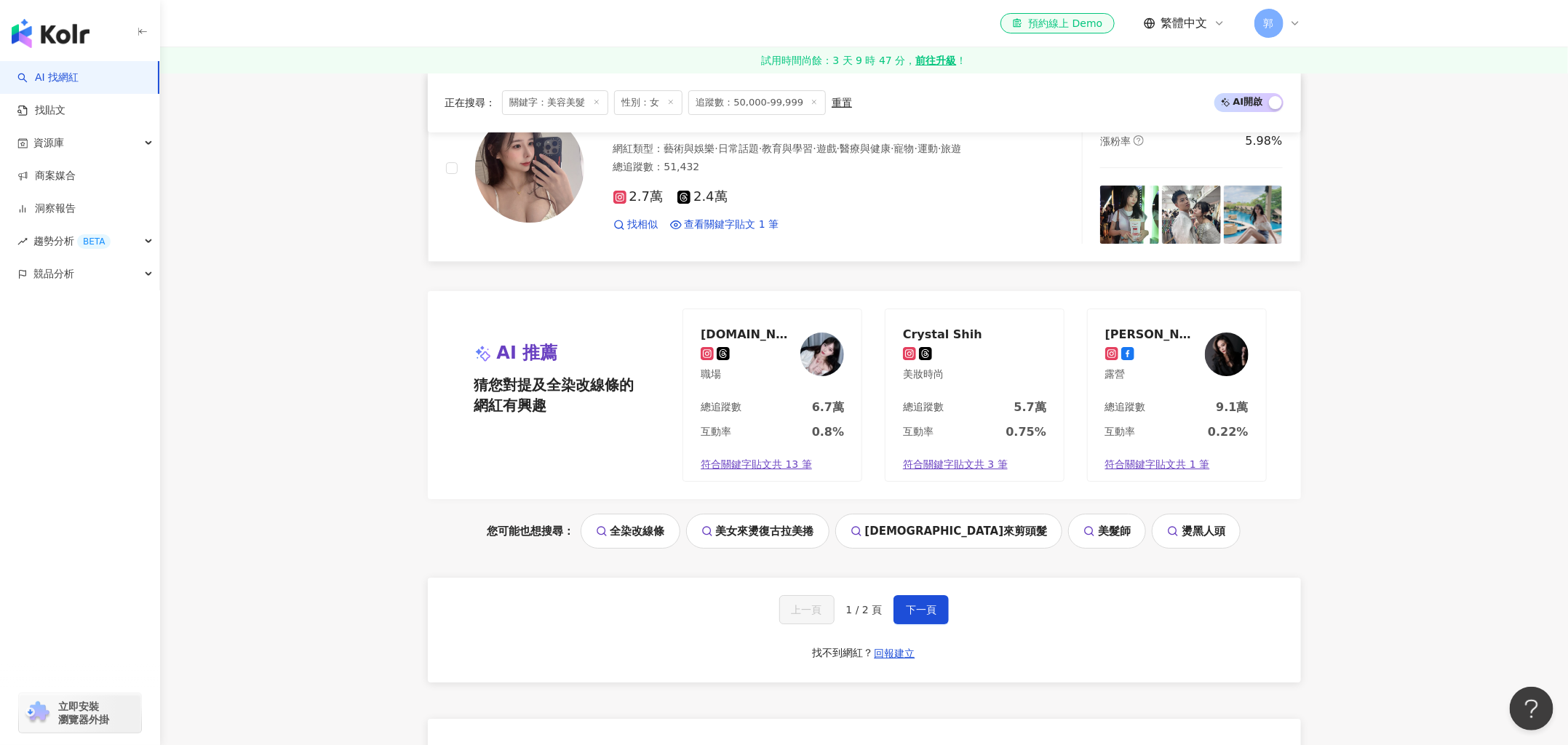
scroll to position [2868, 0]
drag, startPoint x: 954, startPoint y: 615, endPoint x: 938, endPoint y: 632, distance: 23.3
click at [940, 584] on div "上一頁 1 / 2 頁 下一頁 找不到網紅？ 回報建立" at bounding box center [864, 627] width 873 height 105
click at [908, 584] on div "上一頁 1 / 2 頁 下一頁 找不到網紅？ 回報建立" at bounding box center [864, 627] width 873 height 105
click at [921, 584] on span "下一頁" at bounding box center [921, 607] width 31 height 11
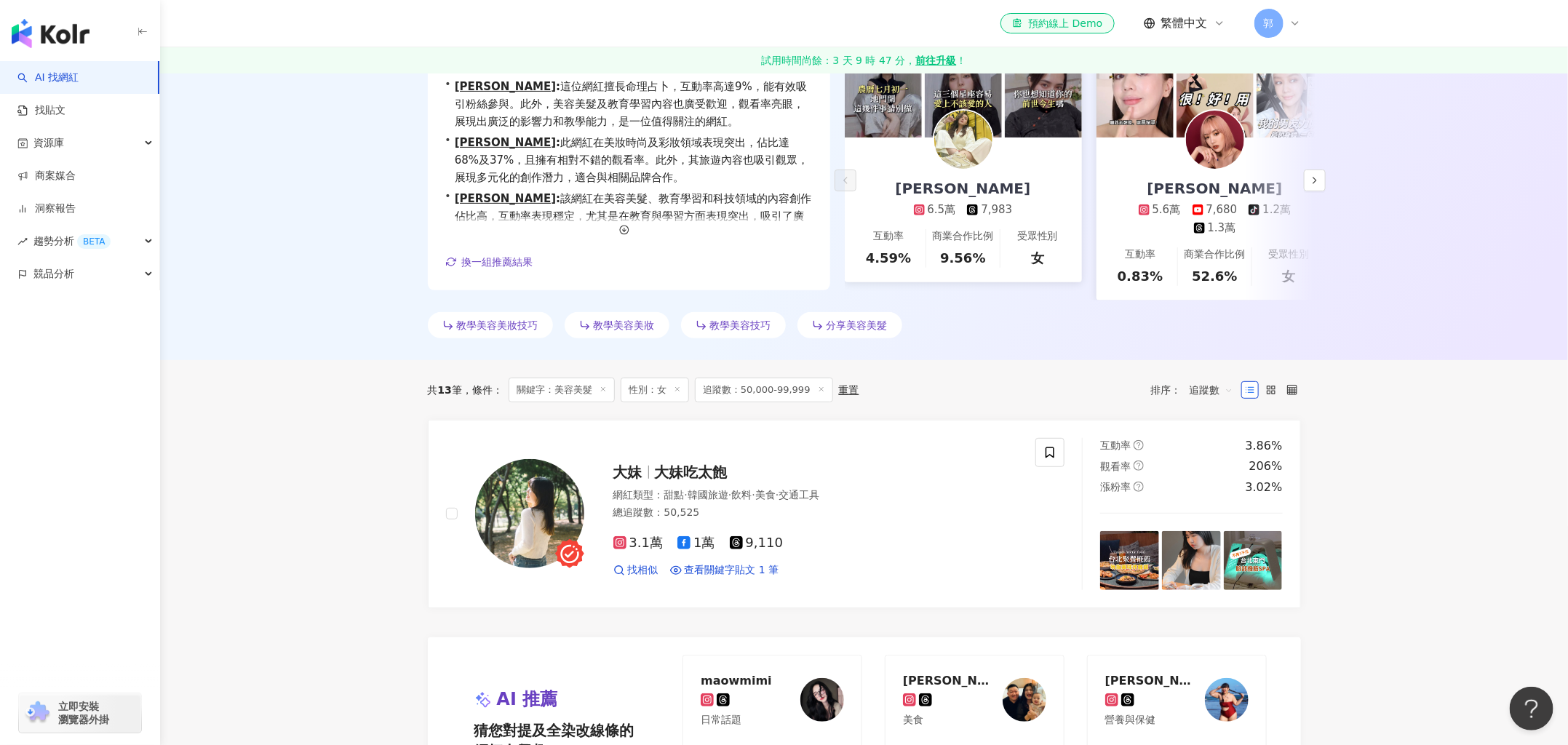
scroll to position [378, 0]
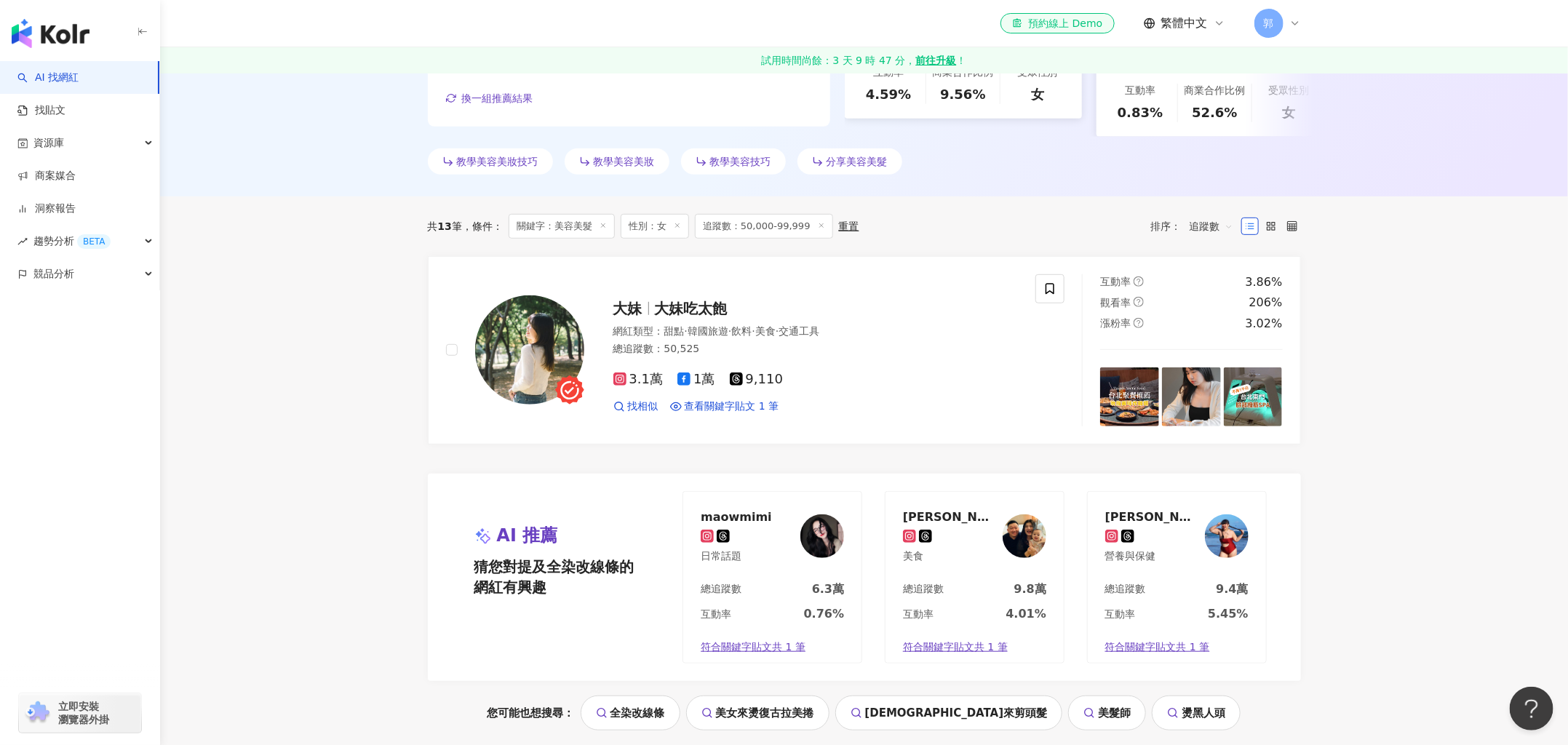
click at [1253, 363] on main "不分平台 **** 台灣 搜尋 ad6bc440-04d7-49c7-8506-69b1e76a1543 金梅☘️美容美髮☘️ tiktok-icon 13,…" at bounding box center [864, 478] width 1408 height 1566
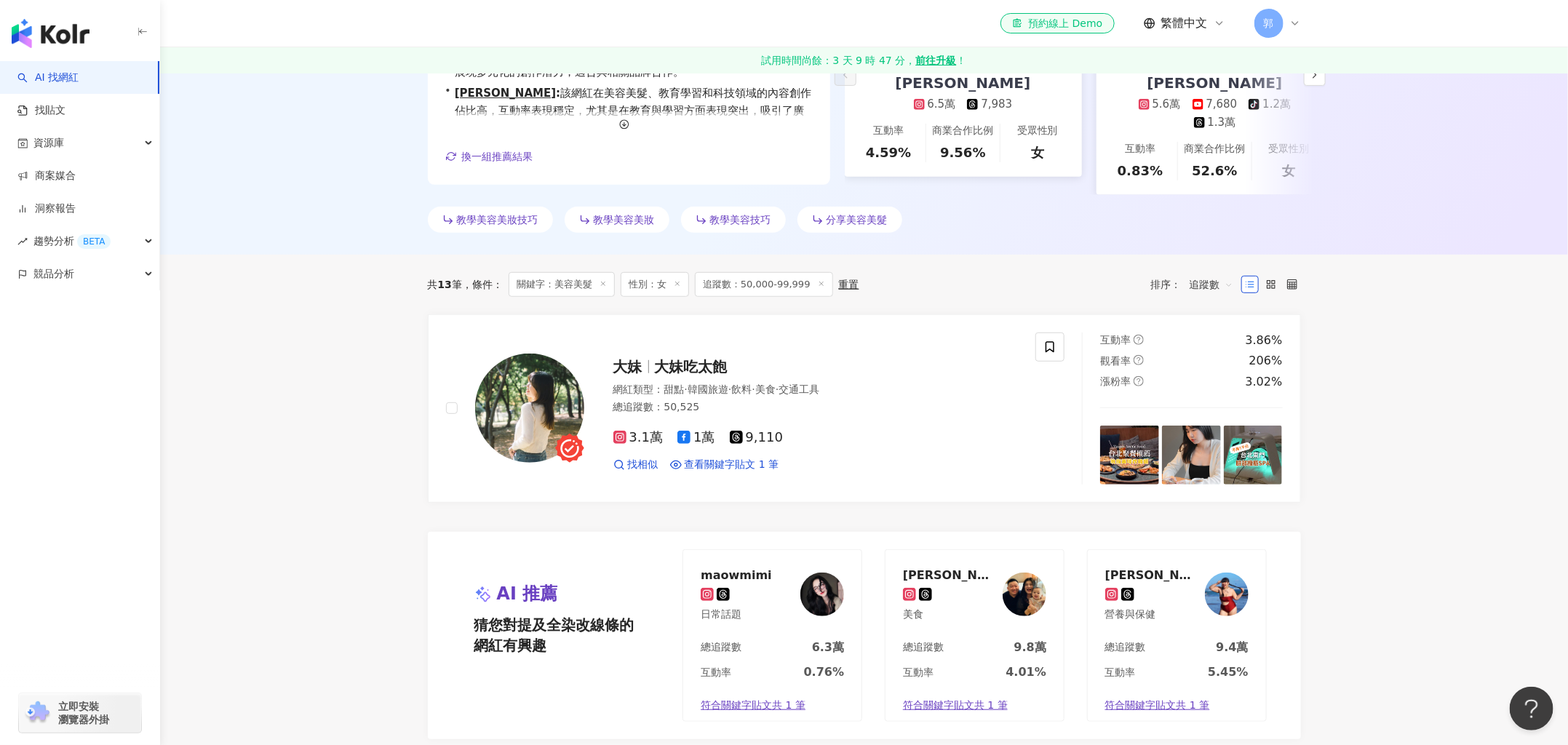
scroll to position [287, 0]
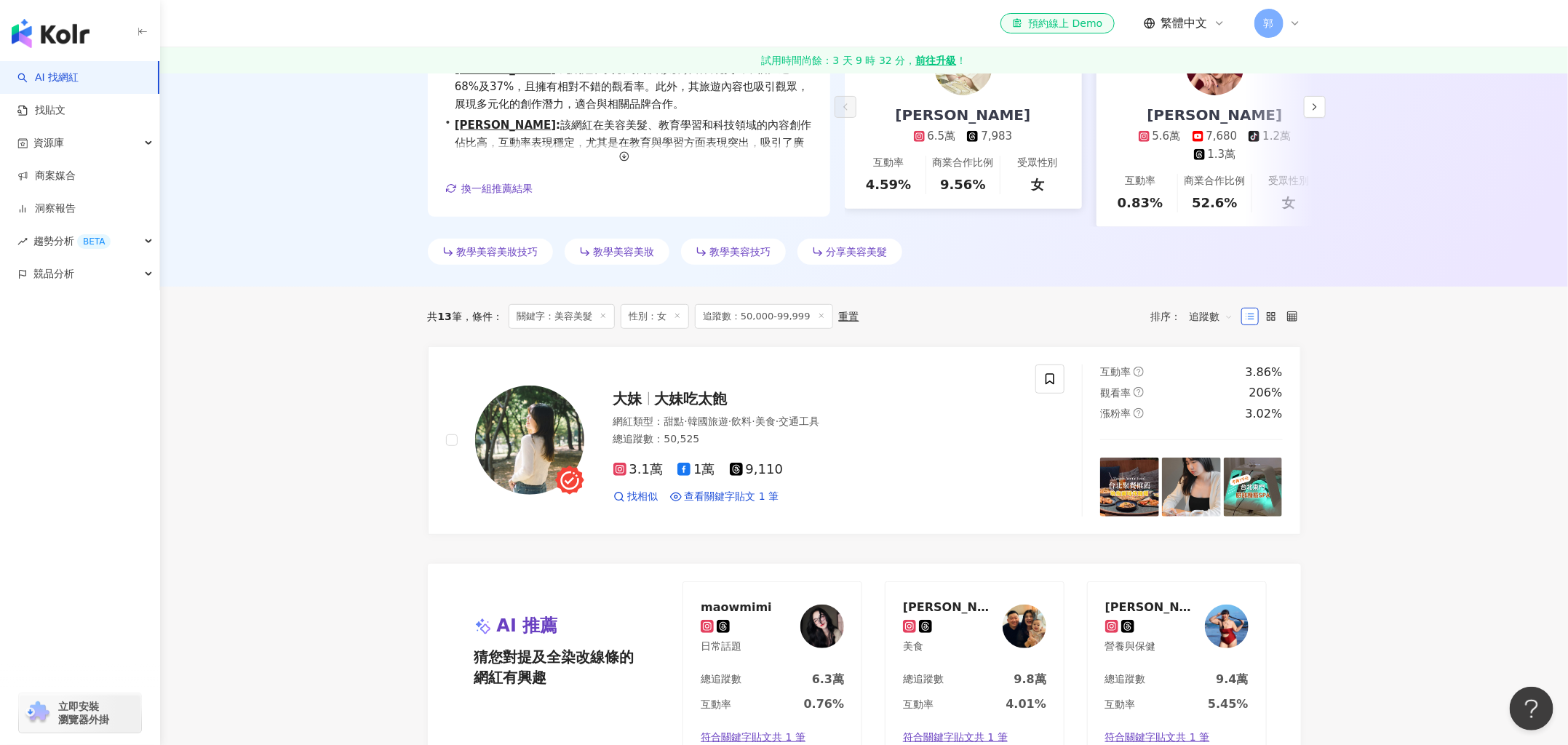
click at [1253, 473] on main "不分平台 **** 台灣 搜尋 ad6bc440-04d7-49c7-8506-69b1e76a1543 金梅☘️美容美髮☘️ tiktok-icon 13,…" at bounding box center [864, 568] width 1408 height 1566
